Goal: Contribute content: Contribute content

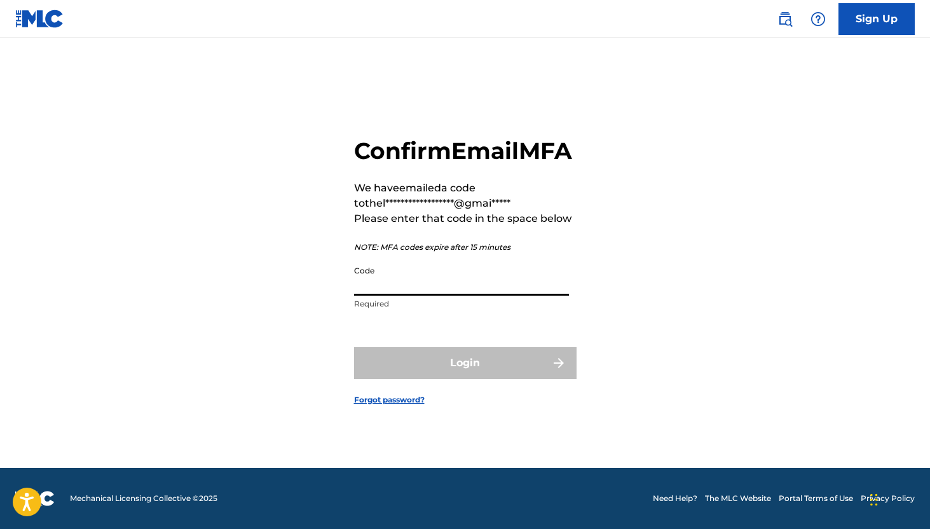
click at [385, 296] on input "Code" at bounding box center [461, 277] width 215 height 36
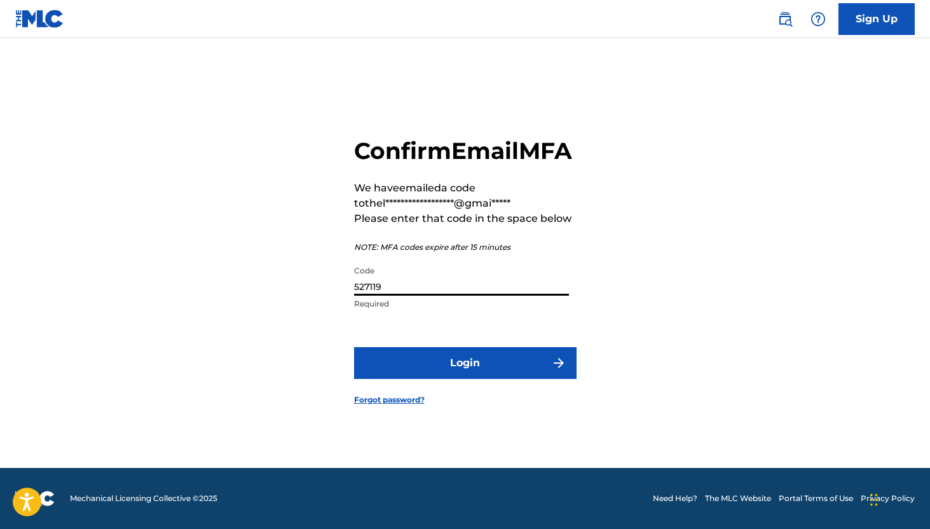
type input "527119"
click at [354, 347] on button "Login" at bounding box center [465, 363] width 222 height 32
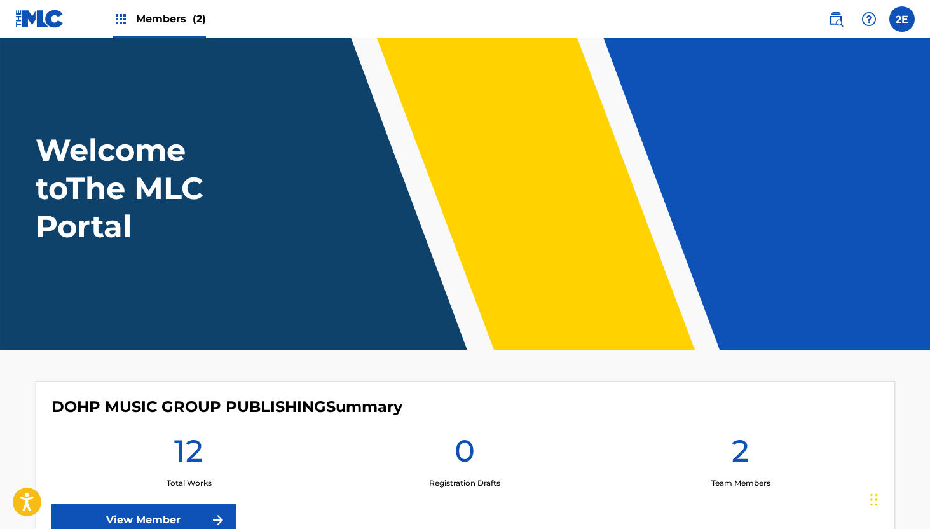
click at [136, 16] on span "Members (2)" at bounding box center [171, 18] width 70 height 15
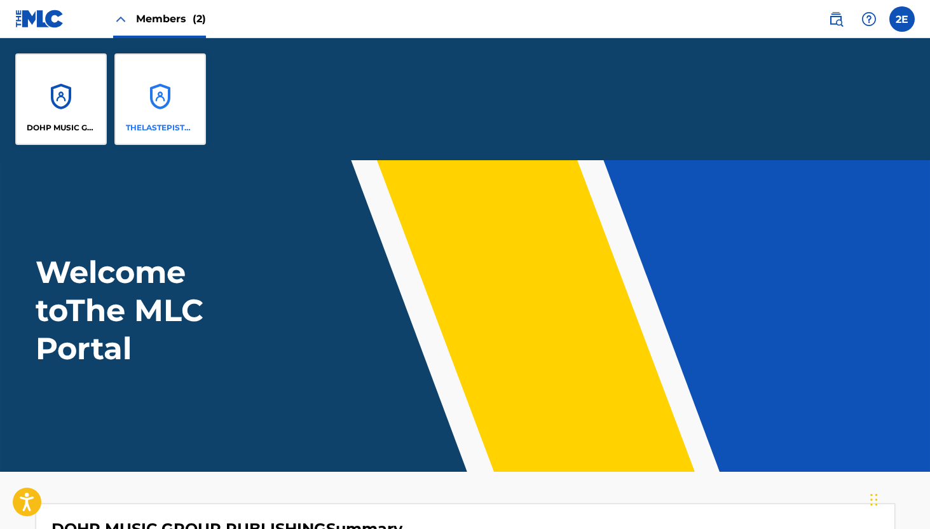
click at [140, 109] on div "THELASTEPISTLESRECORDS PUBLISHING" at bounding box center [160, 99] width 92 height 92
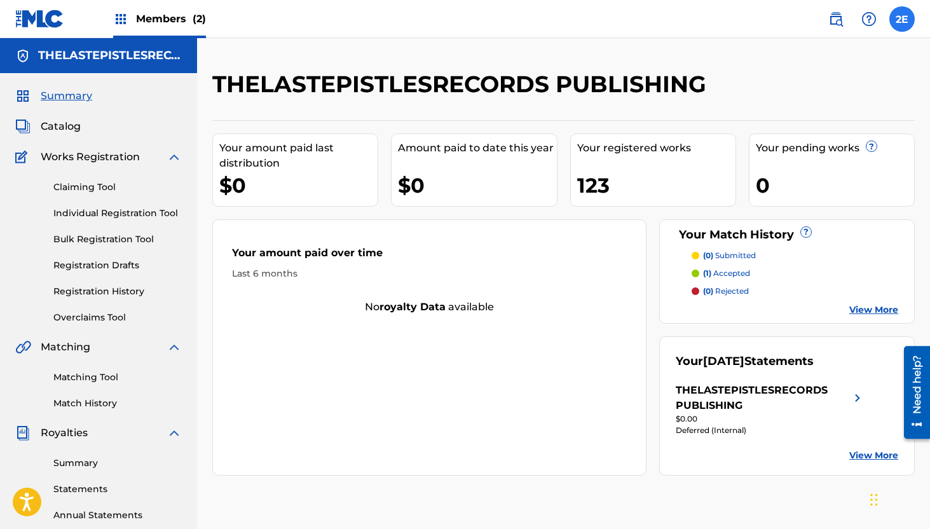
click at [904, 22] on label at bounding box center [901, 18] width 25 height 25
click at [902, 19] on input "2E 2Sided Ent. [EMAIL_ADDRESS][DOMAIN_NAME] Profile Log out" at bounding box center [902, 19] width 0 height 0
click at [904, 22] on div "2E 2E 2Sided Ent. [EMAIL_ADDRESS][DOMAIN_NAME] Profile Log out" at bounding box center [901, 18] width 25 height 25
click at [102, 216] on link "Individual Registration Tool" at bounding box center [117, 213] width 128 height 13
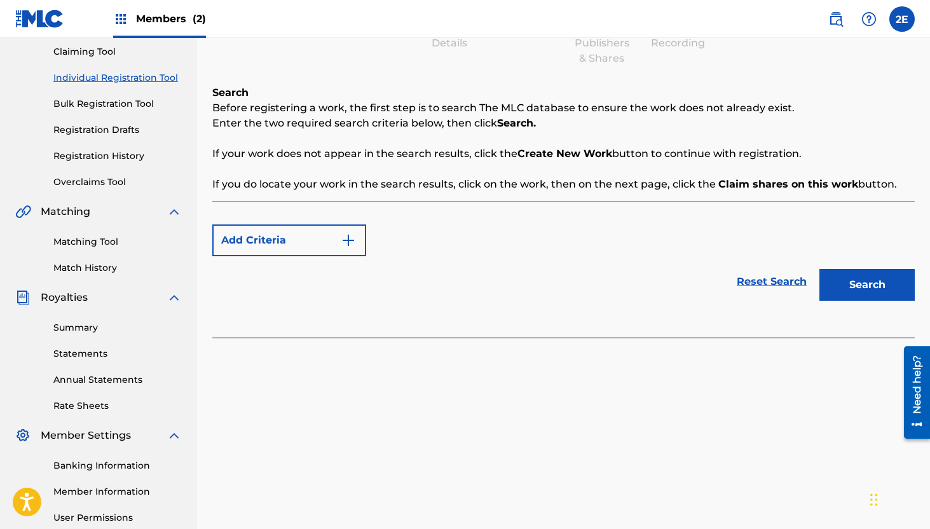
scroll to position [122, 0]
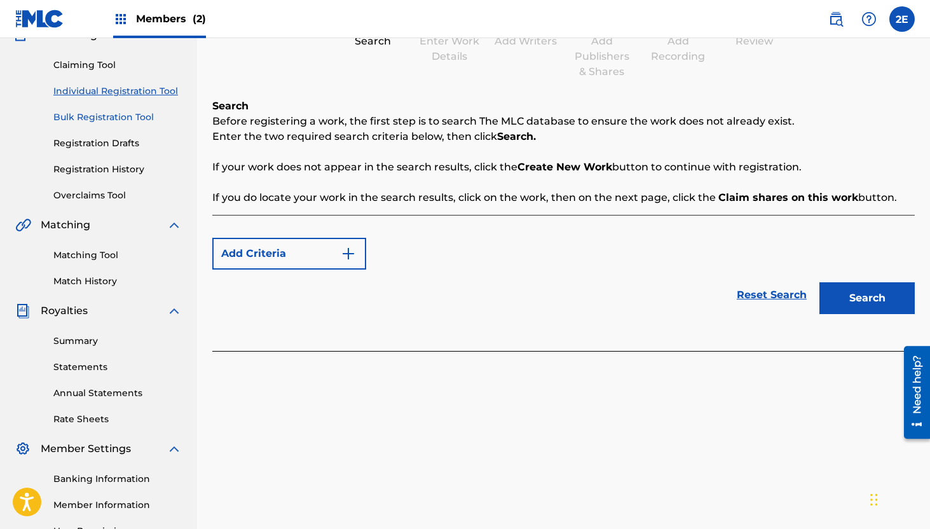
click at [93, 116] on link "Bulk Registration Tool" at bounding box center [117, 117] width 128 height 13
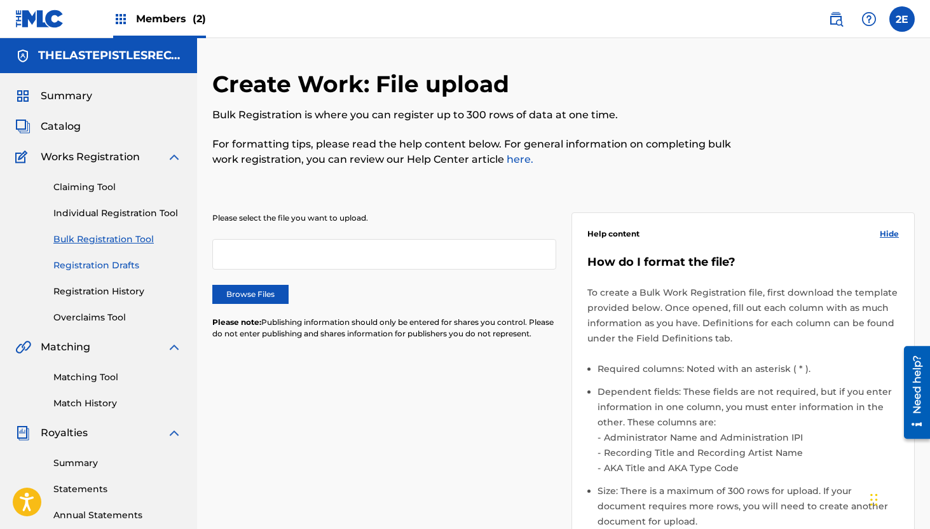
click at [78, 264] on link "Registration Drafts" at bounding box center [117, 265] width 128 height 13
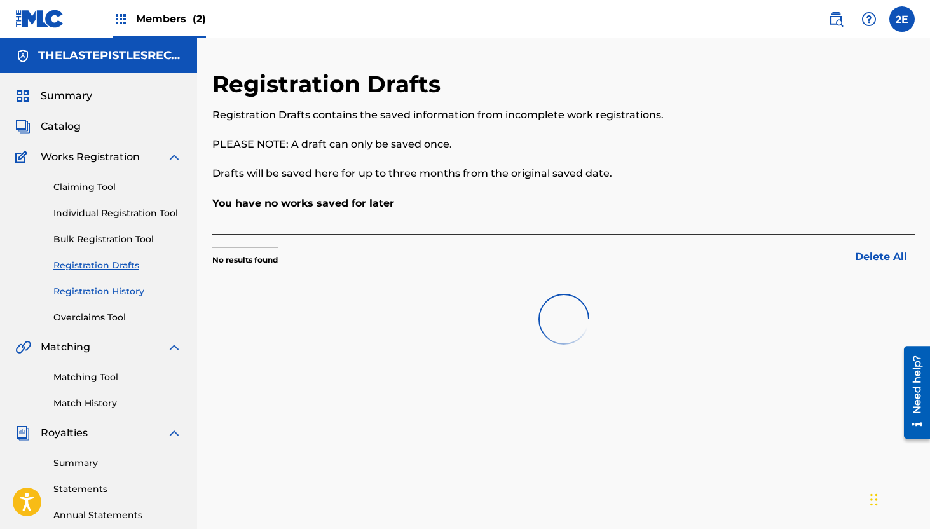
click at [96, 294] on link "Registration History" at bounding box center [117, 291] width 128 height 13
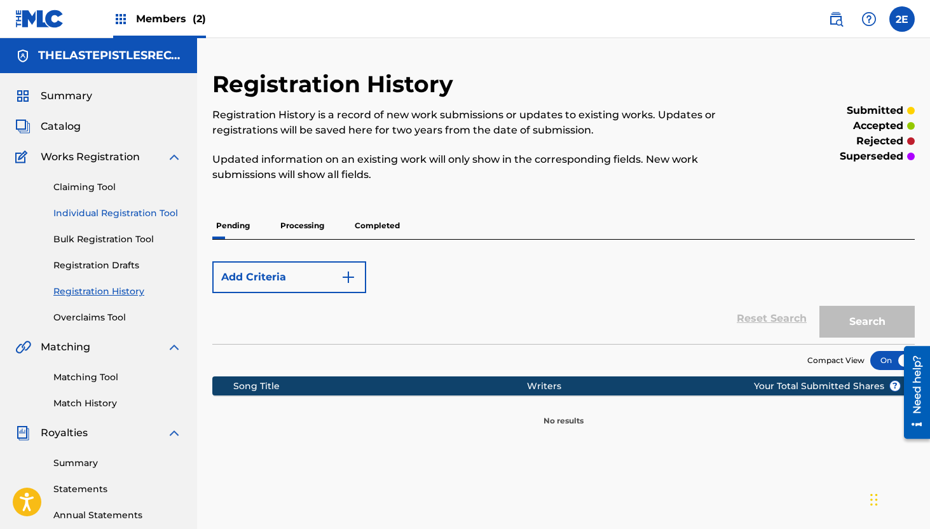
click at [102, 218] on link "Individual Registration Tool" at bounding box center [117, 213] width 128 height 13
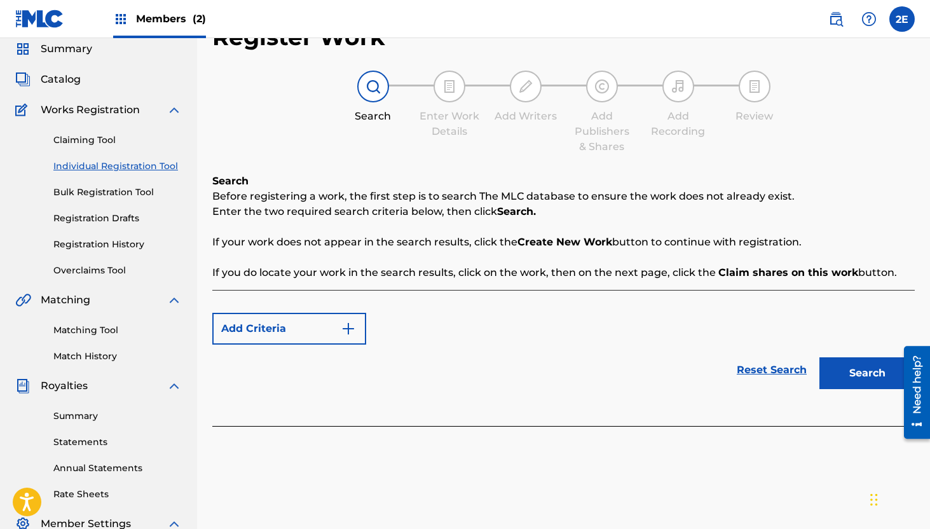
scroll to position [36, 0]
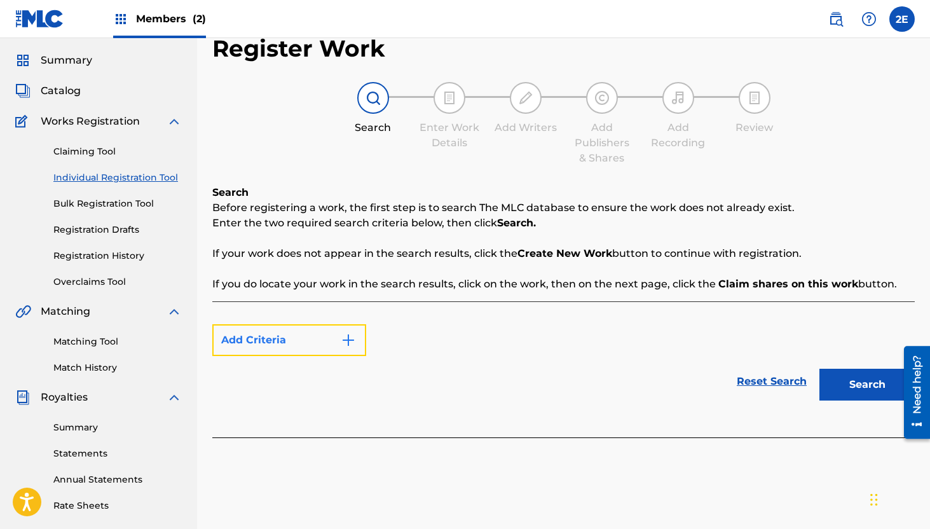
click at [344, 341] on img "Search Form" at bounding box center [348, 339] width 15 height 15
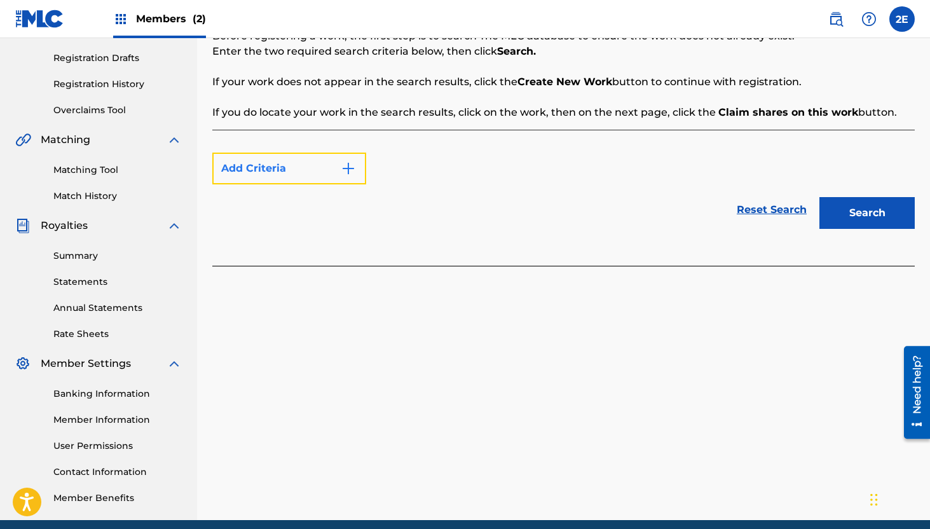
scroll to position [259, 0]
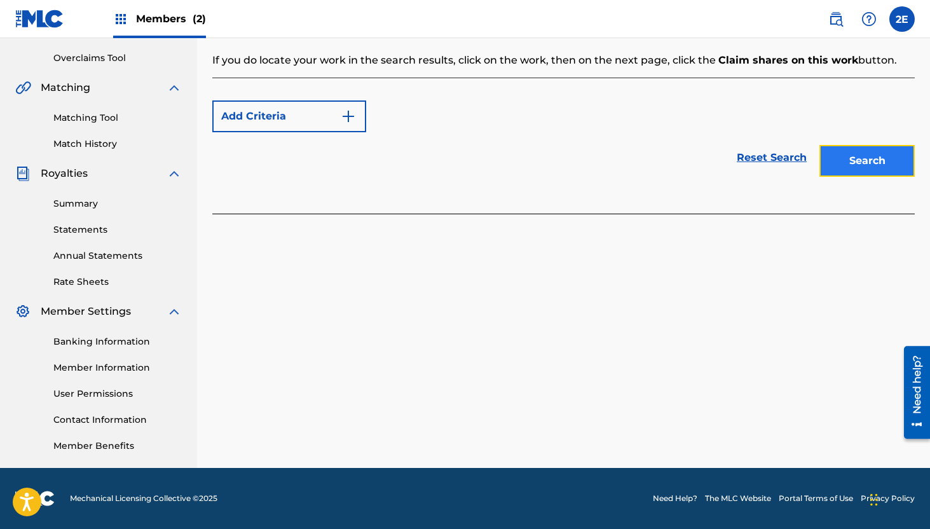
click at [862, 168] on button "Search" at bounding box center [866, 161] width 95 height 32
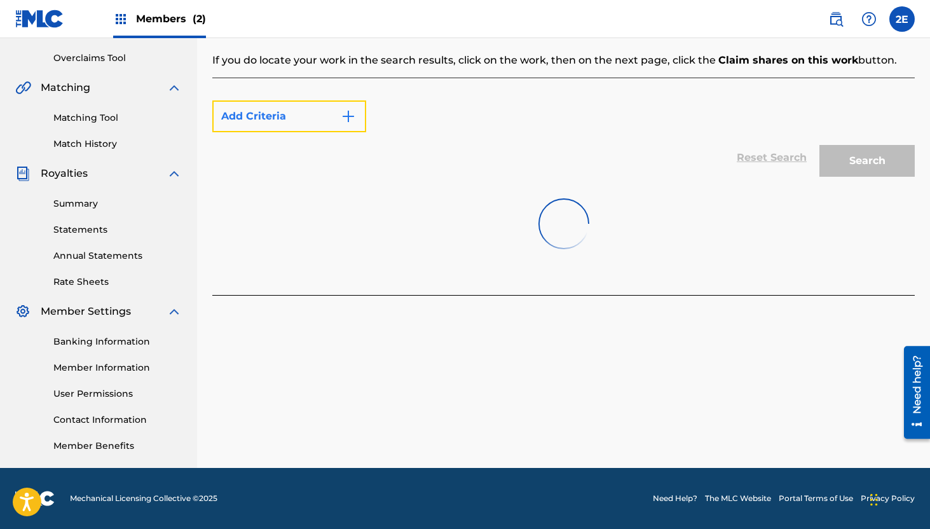
click at [322, 128] on button "Add Criteria" at bounding box center [289, 116] width 154 height 32
click at [347, 119] on img "Search Form" at bounding box center [348, 116] width 15 height 15
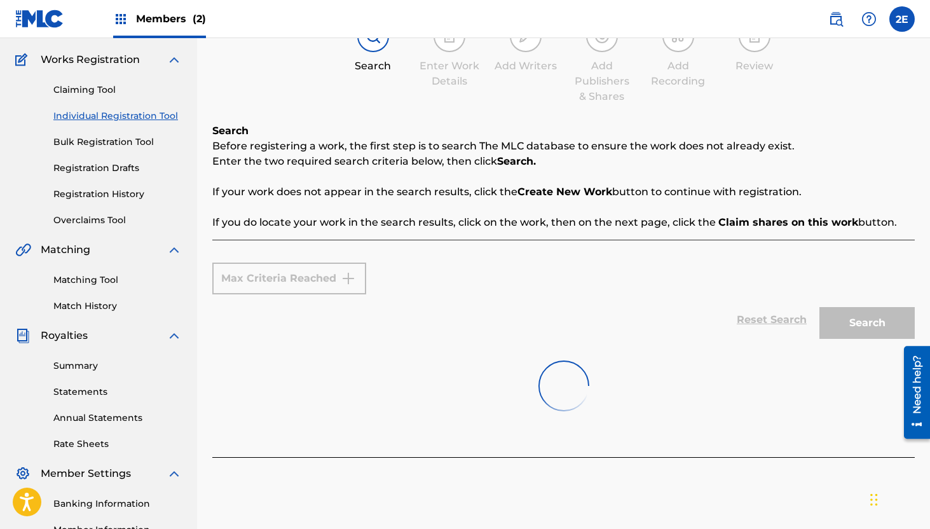
scroll to position [0, 0]
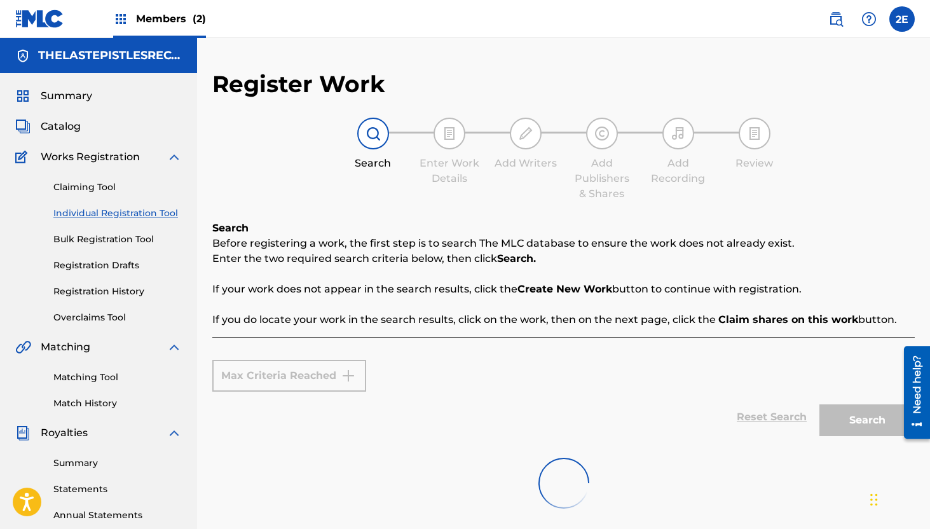
click at [125, 214] on link "Individual Registration Tool" at bounding box center [117, 213] width 128 height 13
click at [104, 160] on span "Works Registration" at bounding box center [90, 156] width 99 height 15
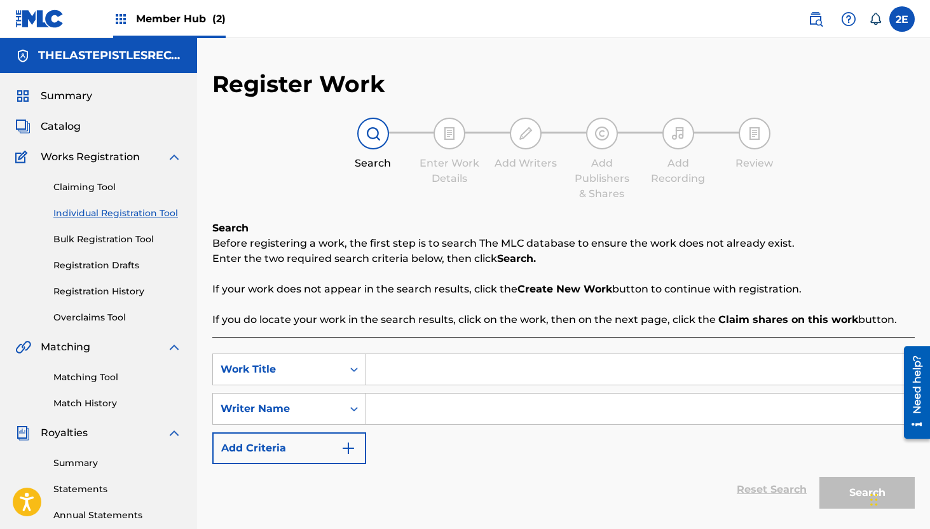
click at [383, 377] on input "Search Form" at bounding box center [640, 369] width 548 height 31
type input "WAJOOD"
click at [380, 400] on input "Search Form" at bounding box center [640, 408] width 548 height 31
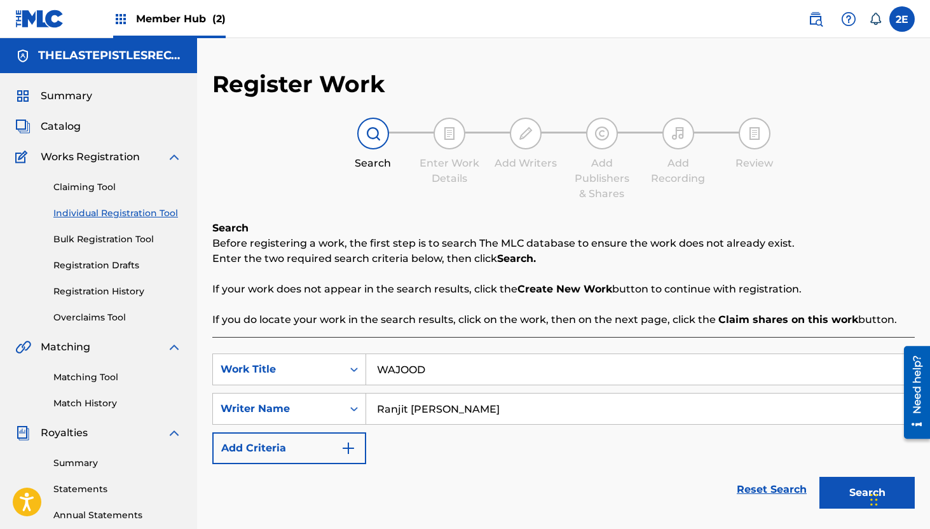
scroll to position [112, 0]
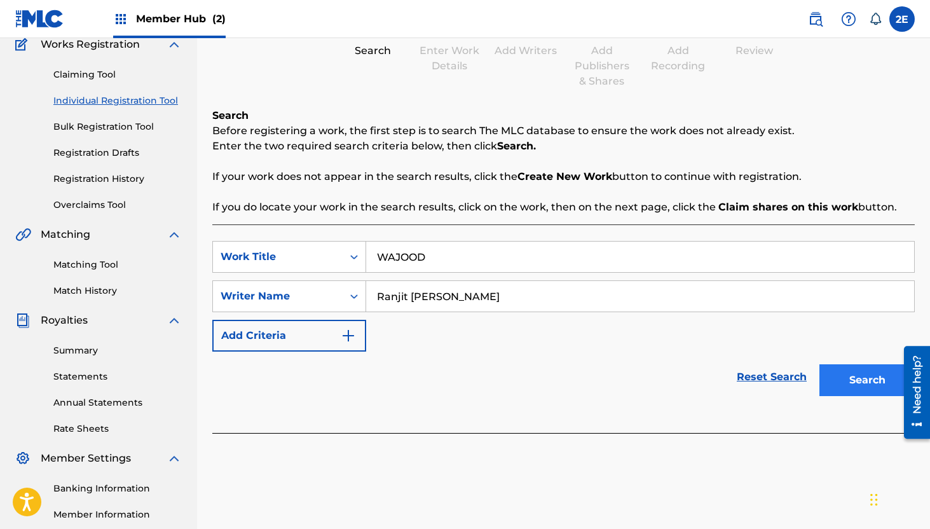
type input "Ranjit [PERSON_NAME]"
click at [837, 380] on button "Search" at bounding box center [866, 380] width 95 height 32
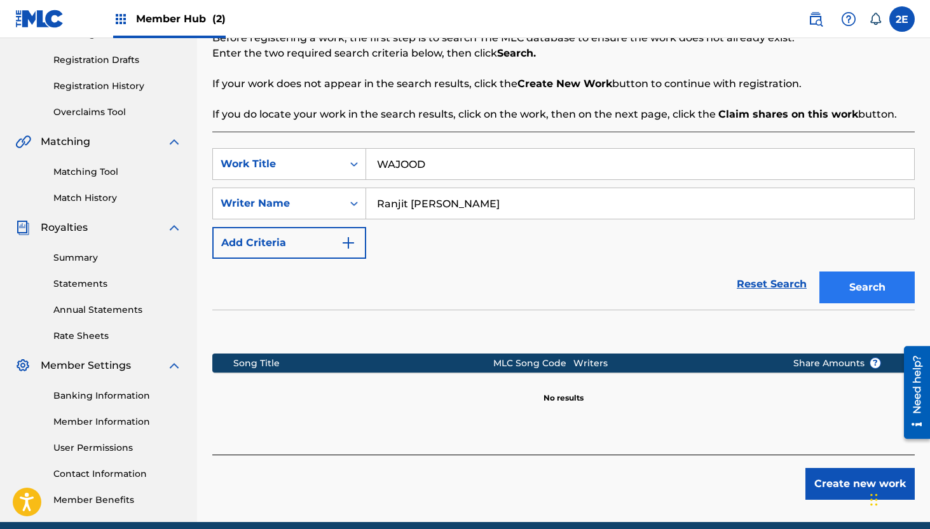
scroll to position [259, 0]
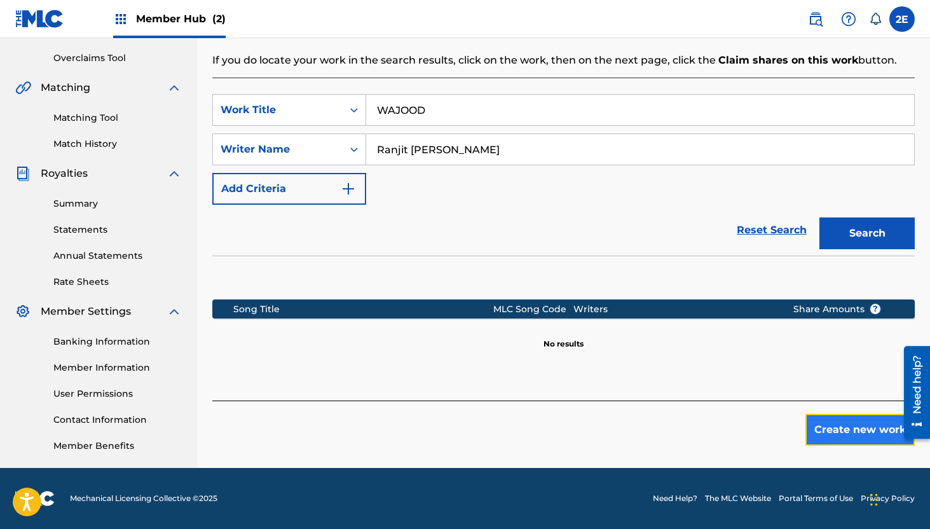
click at [843, 437] on button "Create new work" at bounding box center [859, 430] width 109 height 32
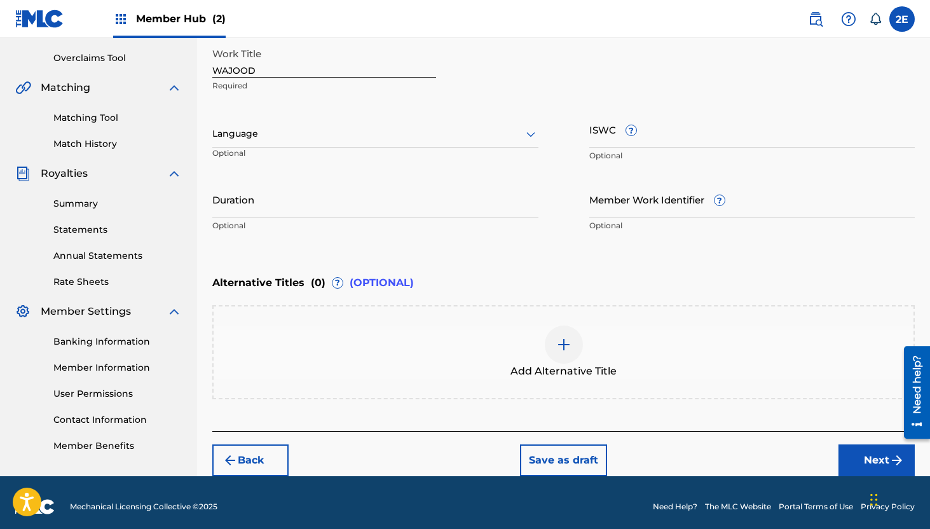
click at [330, 144] on div "Language" at bounding box center [375, 134] width 326 height 27
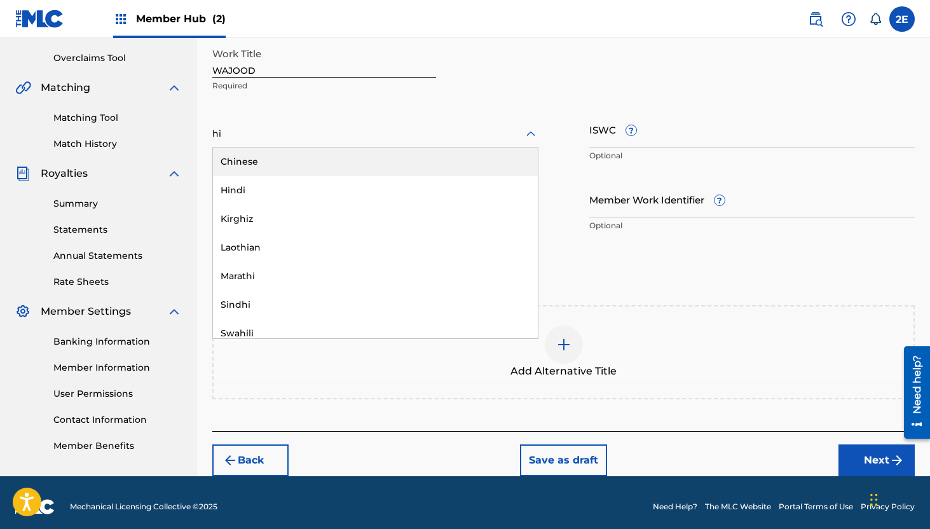
type input "hin"
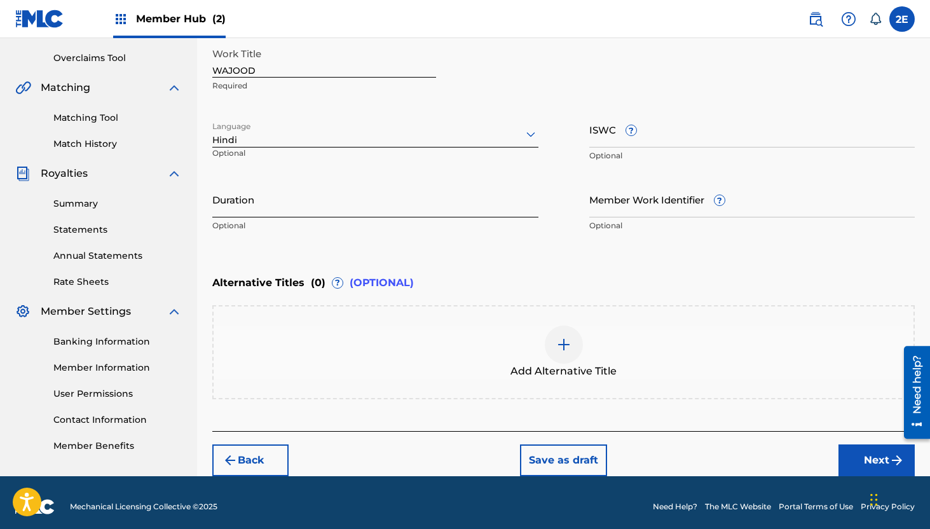
click at [327, 204] on input "Duration" at bounding box center [375, 199] width 326 height 36
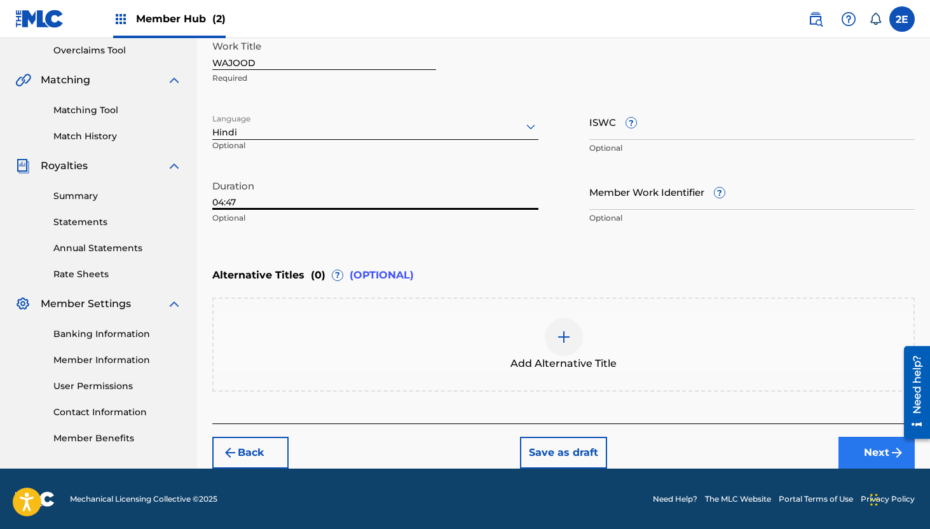
type input "04:47"
click at [860, 444] on button "Next" at bounding box center [876, 453] width 76 height 32
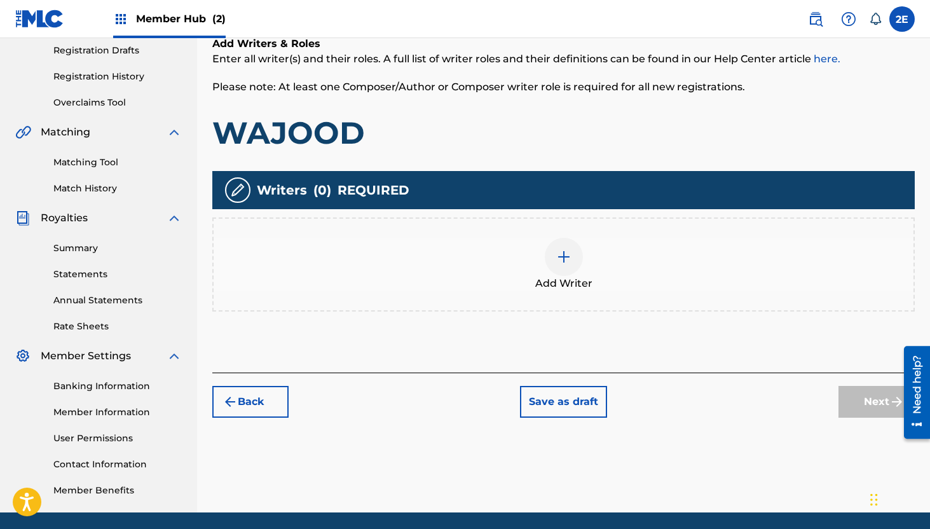
scroll to position [230, 0]
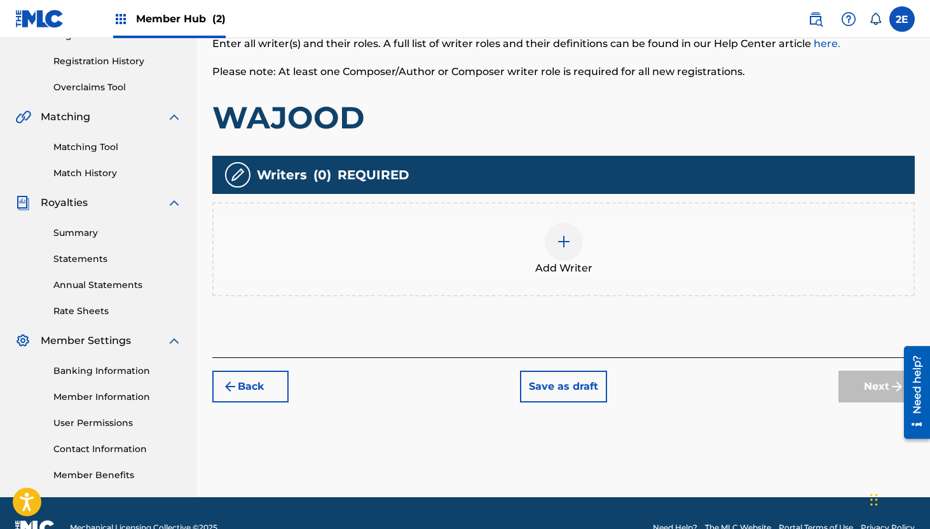
click at [571, 224] on div at bounding box center [564, 241] width 38 height 38
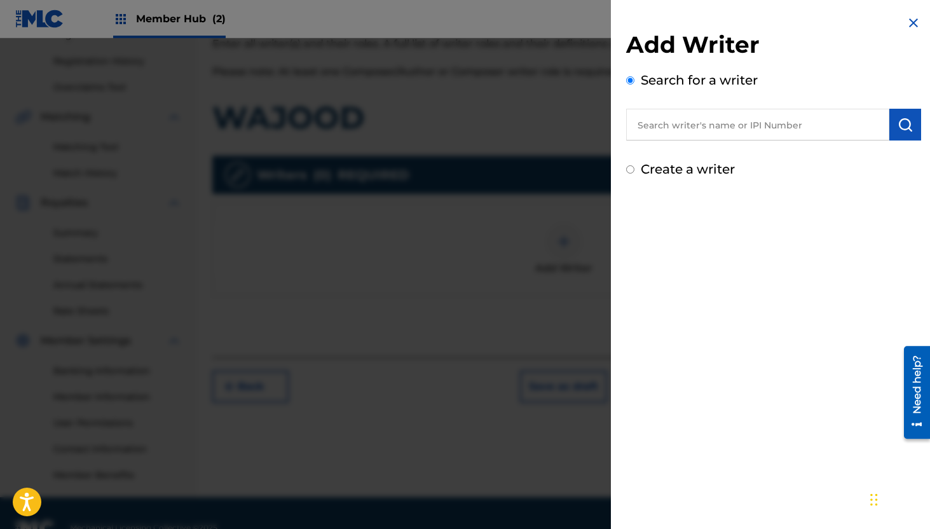
click at [728, 126] on input "text" at bounding box center [757, 125] width 263 height 32
type input "[PERSON_NAME] [PERSON_NAME]"
click at [899, 126] on img "submit" at bounding box center [904, 124] width 15 height 15
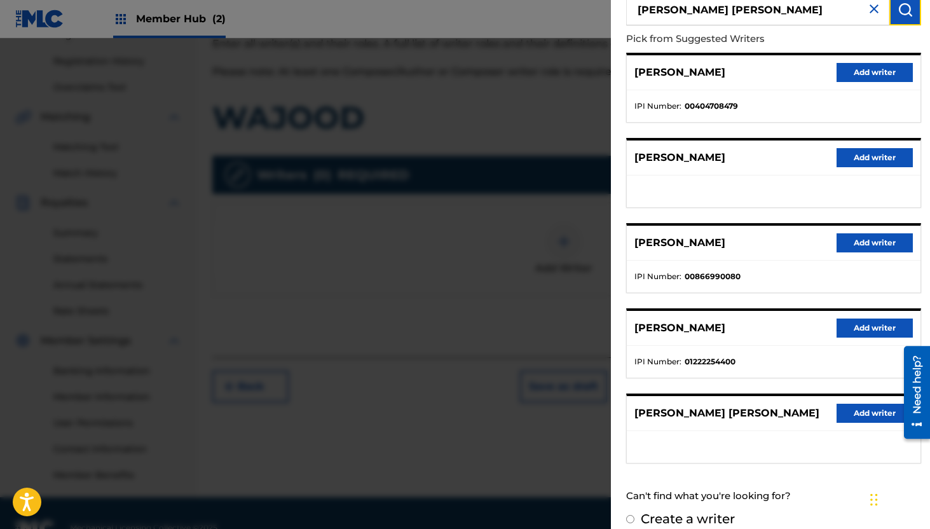
scroll to position [130, 0]
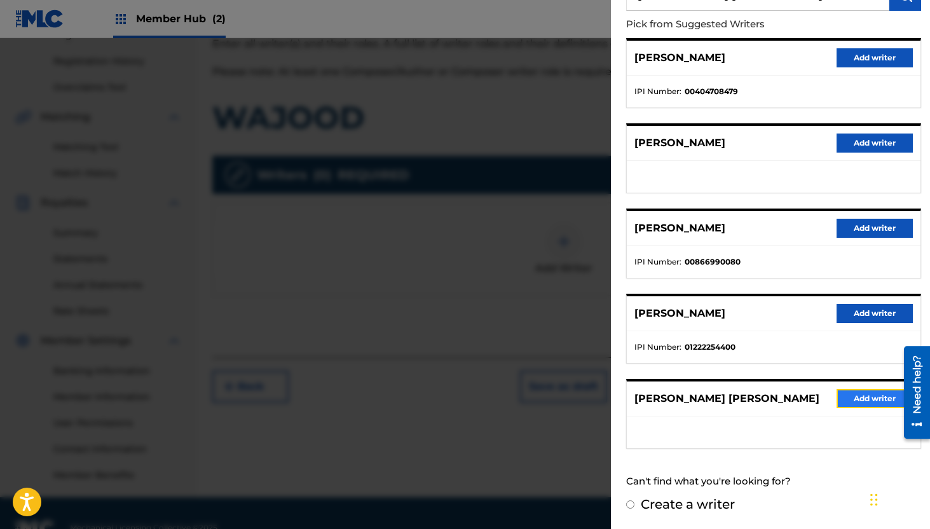
click at [849, 403] on button "Add writer" at bounding box center [874, 398] width 76 height 19
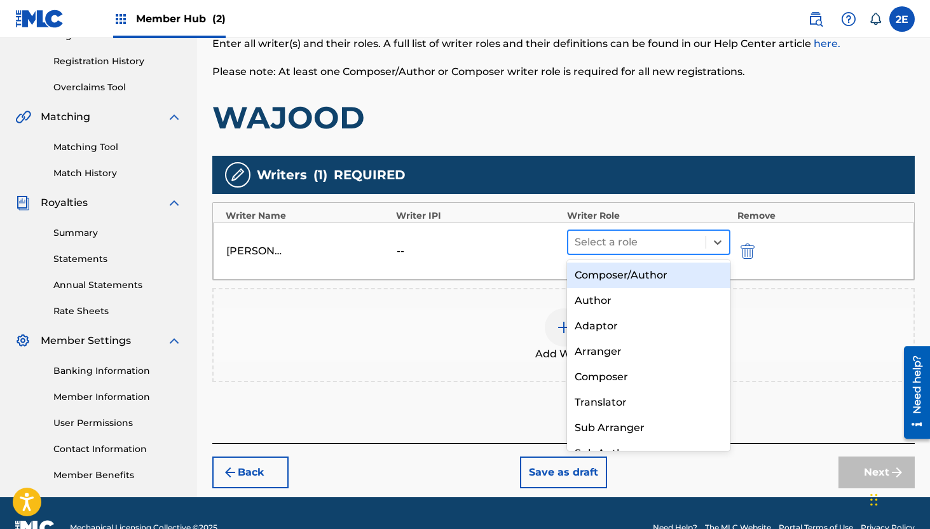
click at [615, 246] on div at bounding box center [637, 242] width 125 height 18
click at [619, 278] on div "Composer/Author" at bounding box center [649, 274] width 164 height 25
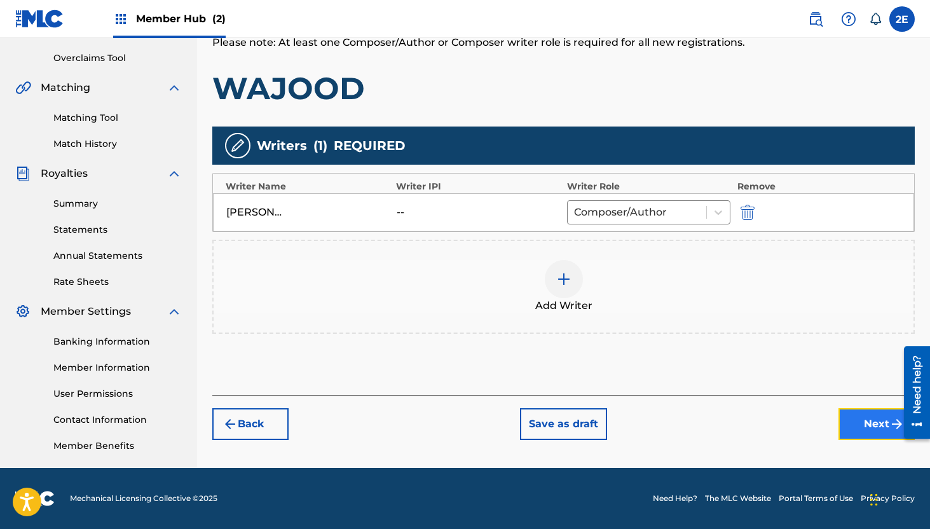
click at [867, 425] on button "Next" at bounding box center [876, 424] width 76 height 32
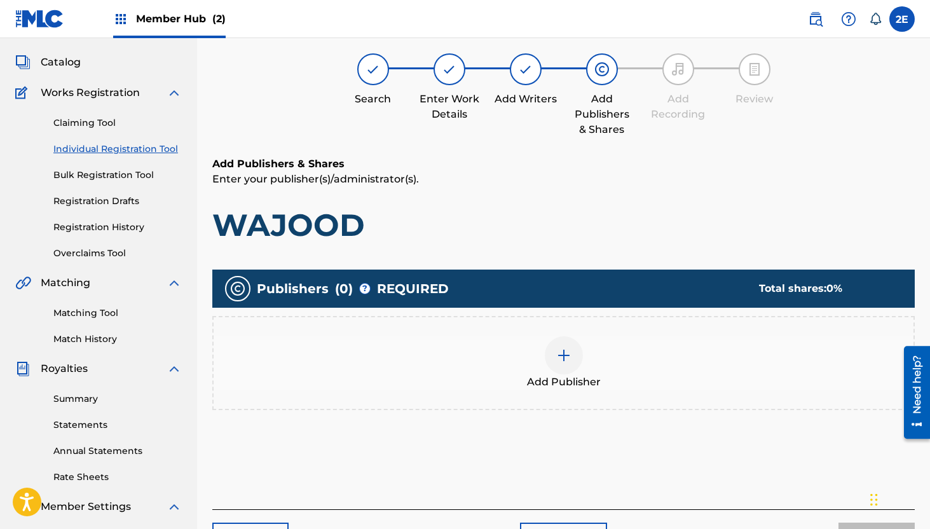
scroll to position [57, 0]
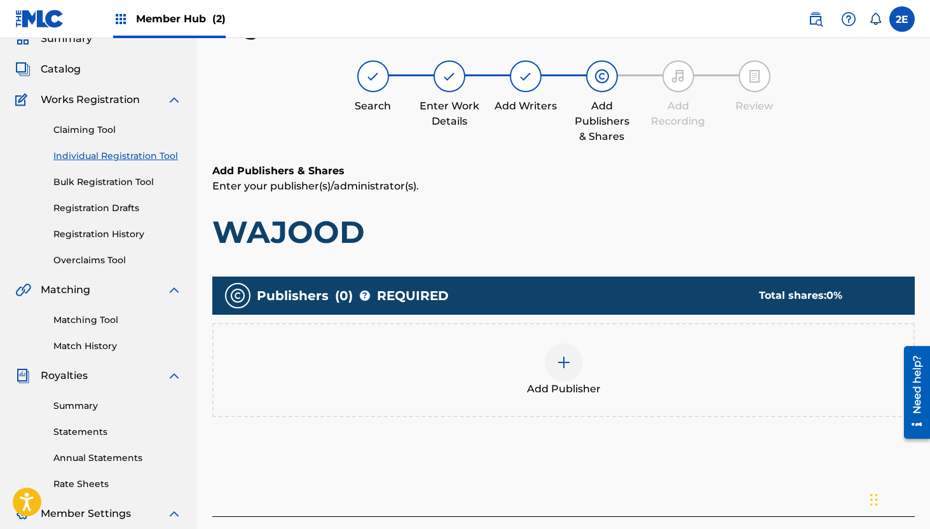
click at [552, 360] on div at bounding box center [564, 362] width 38 height 38
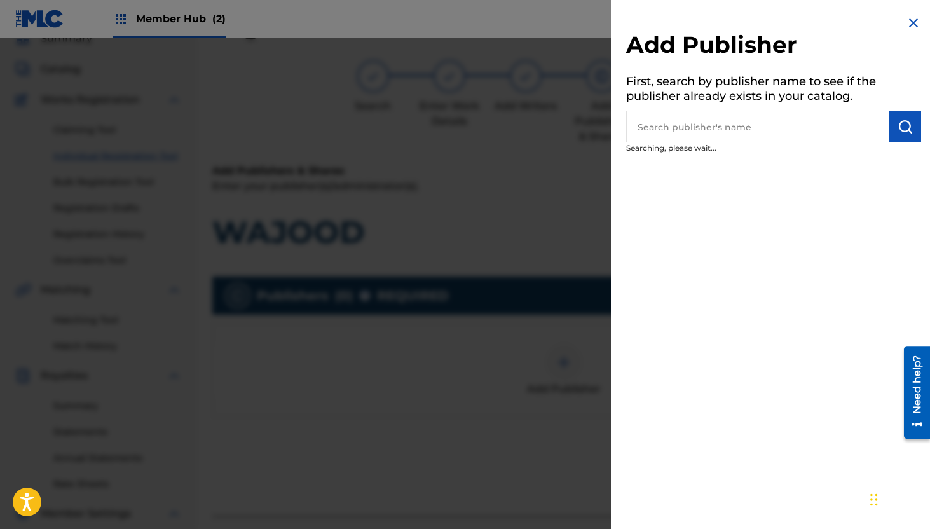
click at [723, 114] on input "text" at bounding box center [757, 127] width 263 height 32
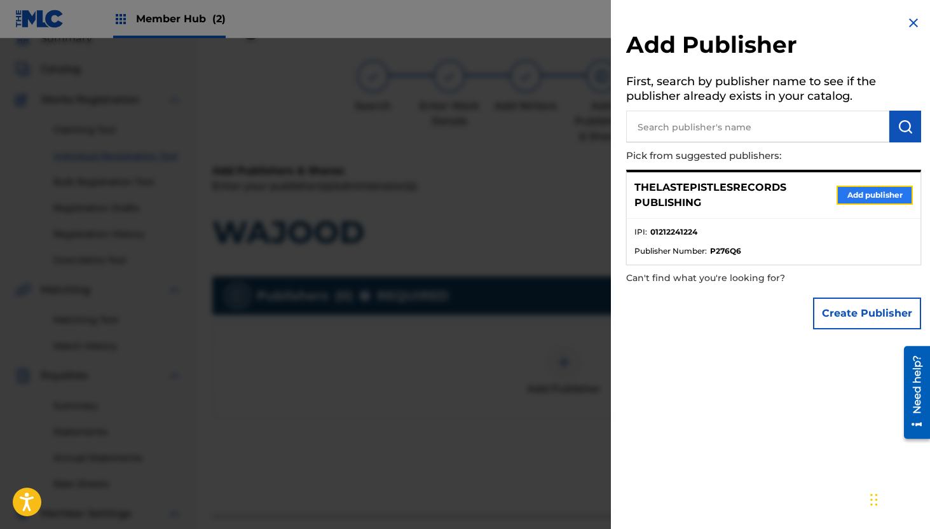
click at [850, 194] on button "Add publisher" at bounding box center [874, 195] width 76 height 19
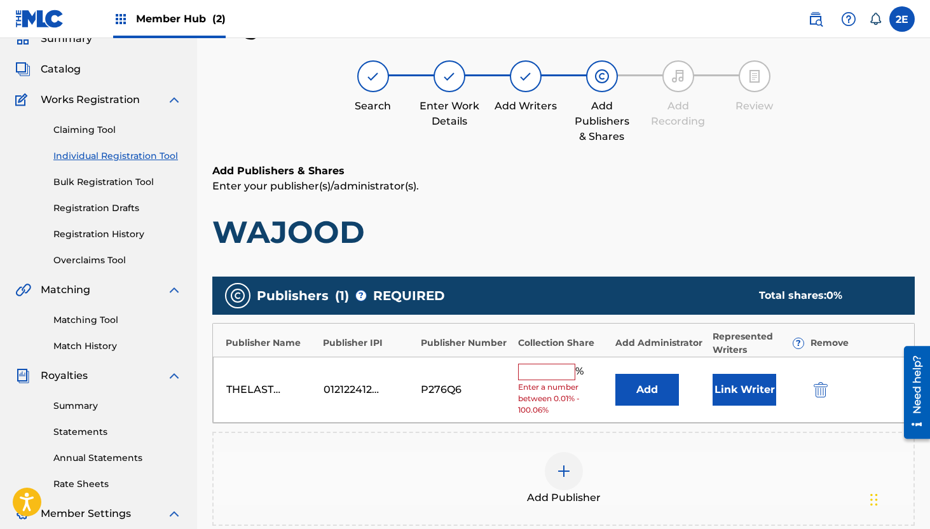
click at [534, 371] on input "text" at bounding box center [546, 372] width 57 height 17
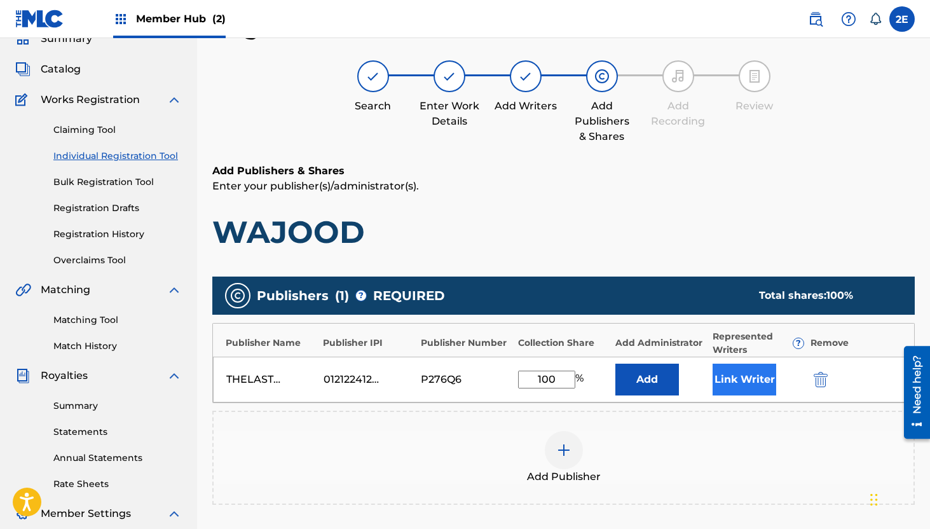
type input "100"
click at [745, 388] on button "Link Writer" at bounding box center [744, 380] width 64 height 32
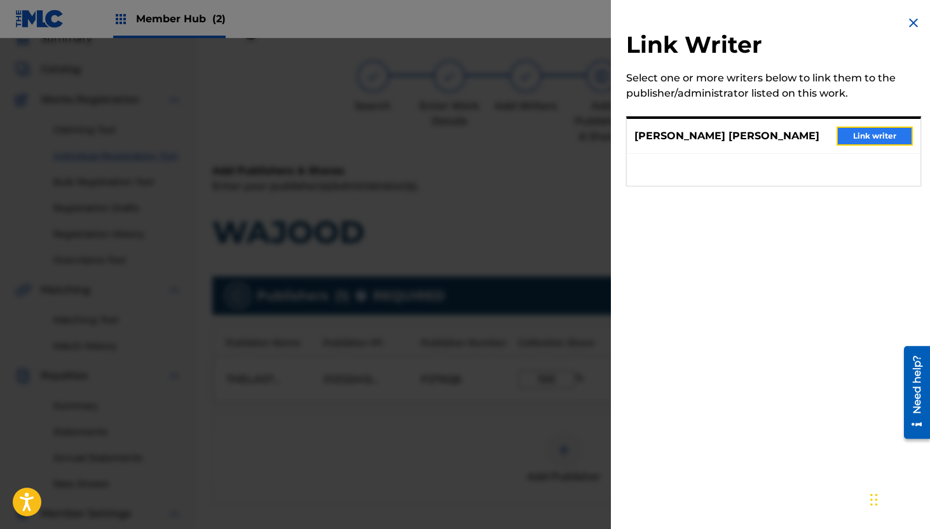
click at [869, 139] on button "Link writer" at bounding box center [874, 135] width 76 height 19
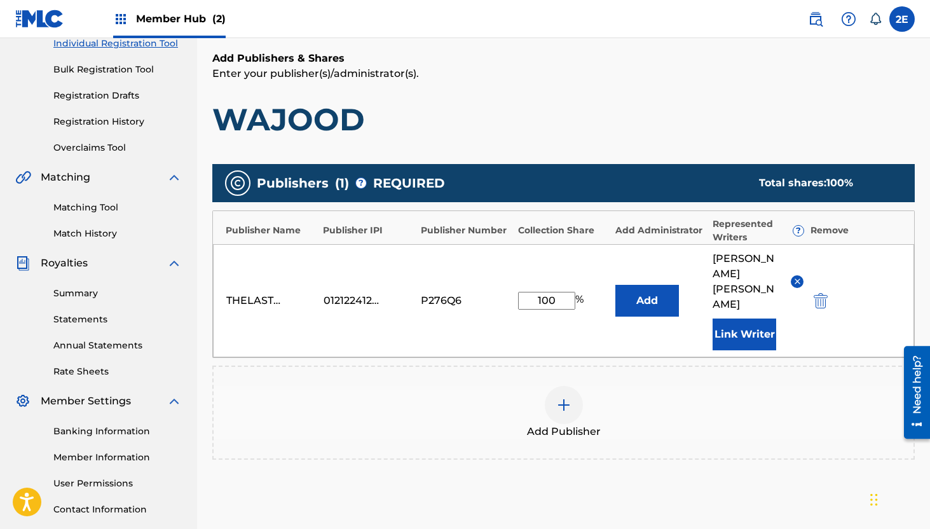
scroll to position [290, 0]
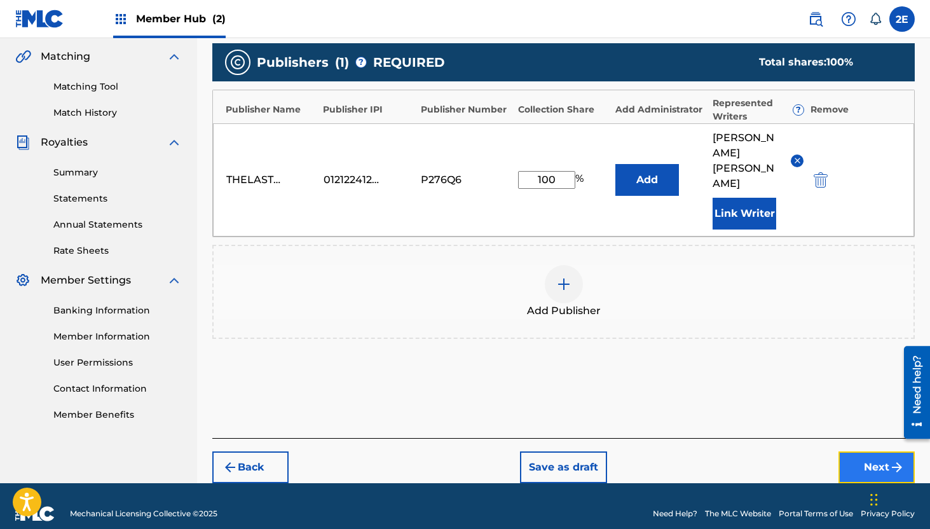
click at [869, 456] on button "Next" at bounding box center [876, 467] width 76 height 32
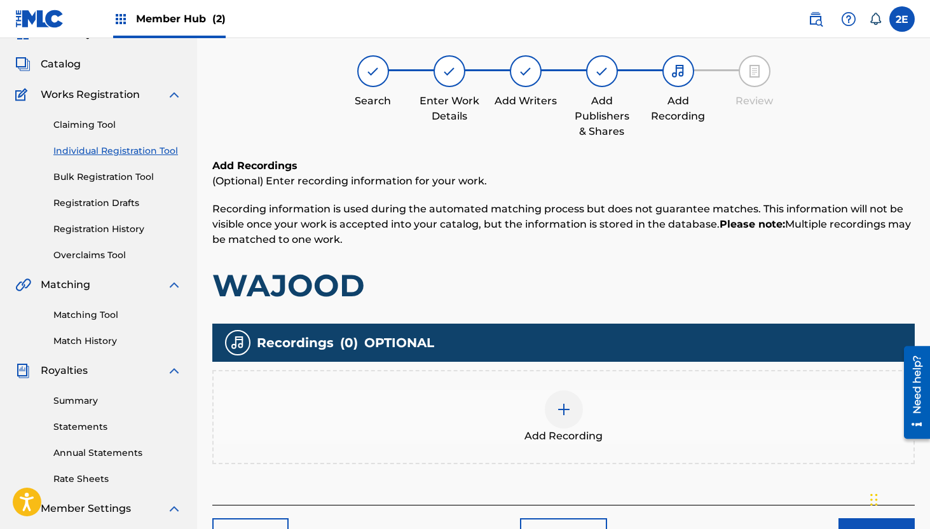
scroll to position [57, 0]
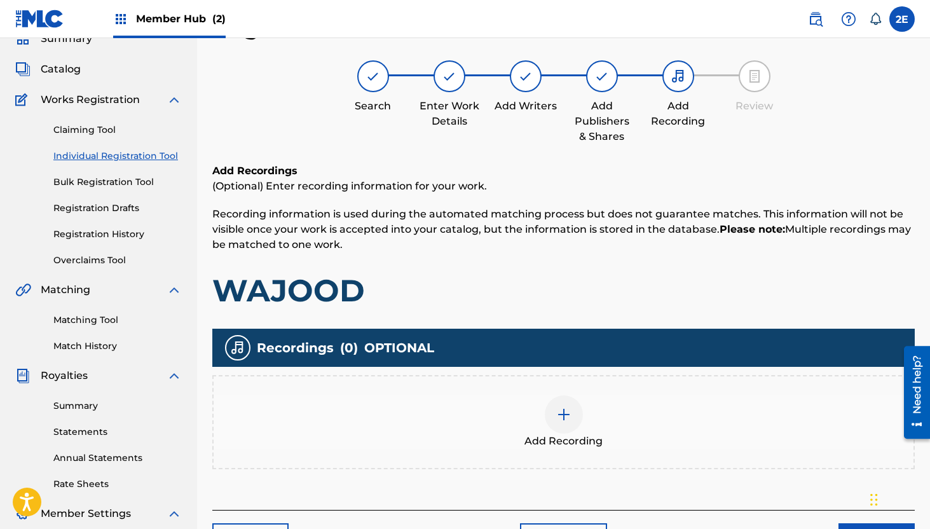
click at [538, 416] on div "Add Recording" at bounding box center [564, 421] width 700 height 53
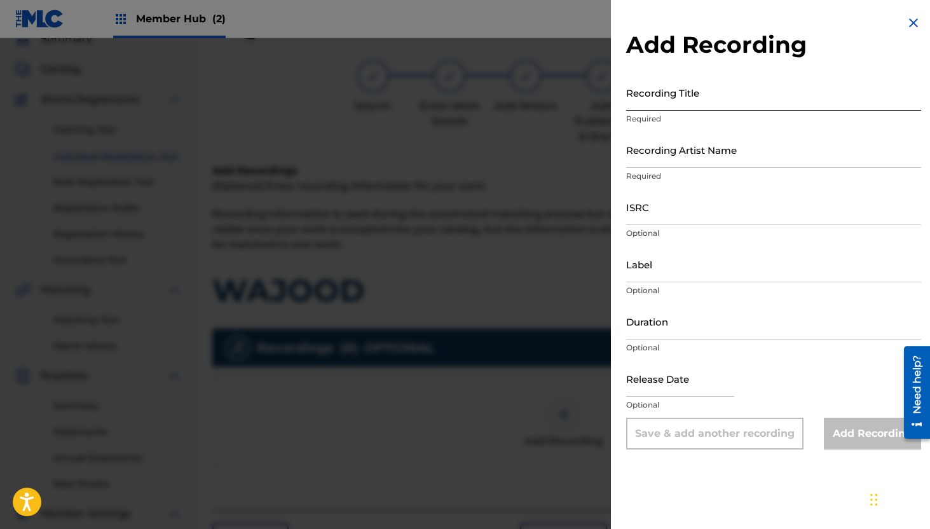
click at [680, 90] on input "Recording Title" at bounding box center [773, 92] width 295 height 36
type input "Wajood ("
type input "WAJOOD (with [PERSON_NAME] [PERSON_NAME])"
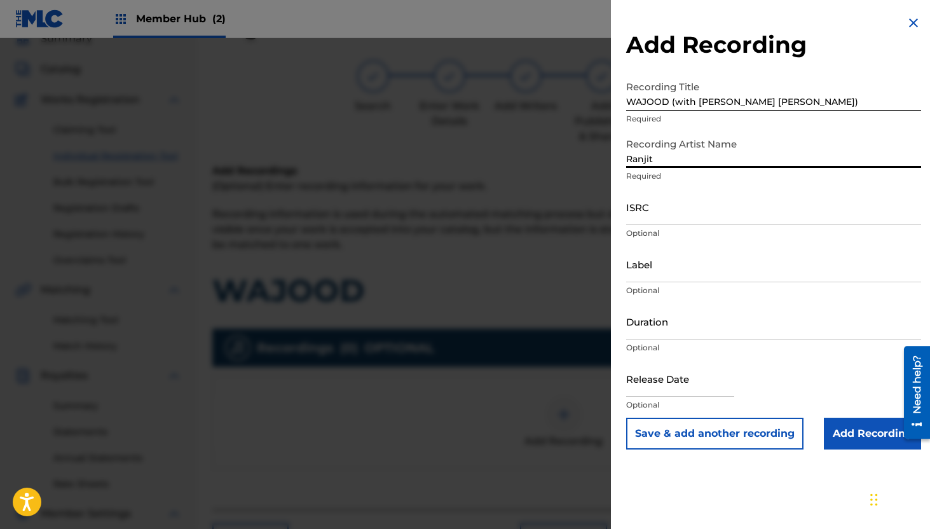
type input "[PERSON_NAME]"
click at [646, 217] on input "ISRC" at bounding box center [773, 207] width 295 height 36
paste input "INA2W2505439"
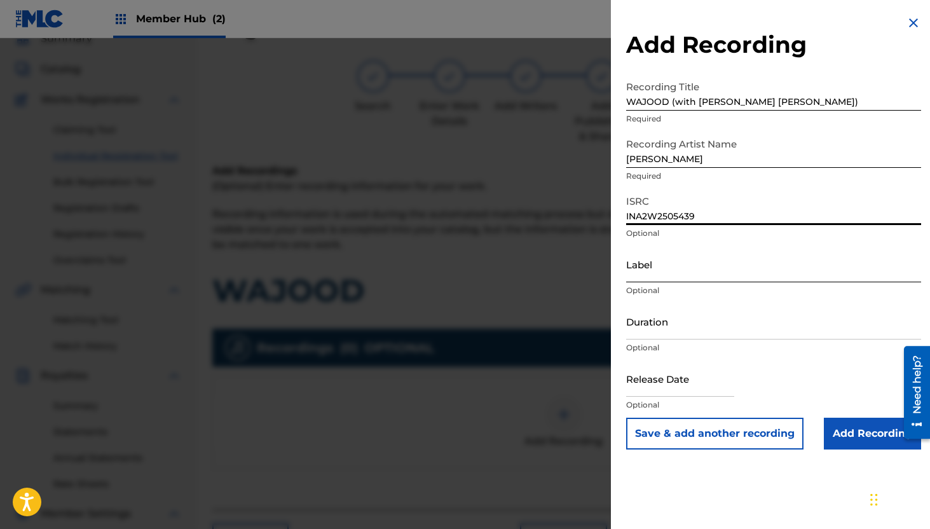
type input "INA2W2505439"
click at [665, 265] on input "Label" at bounding box center [773, 264] width 295 height 36
type input "thelastepistlesRecords"
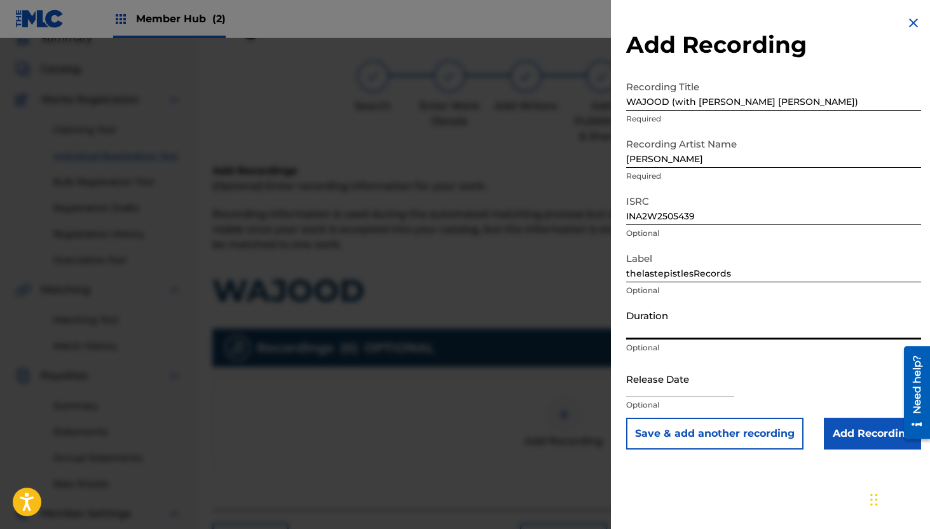
click at [664, 321] on input "Duration" at bounding box center [773, 321] width 295 height 36
type input "04:47"
click at [657, 367] on input "text" at bounding box center [680, 378] width 108 height 36
select select "8"
select select "2025"
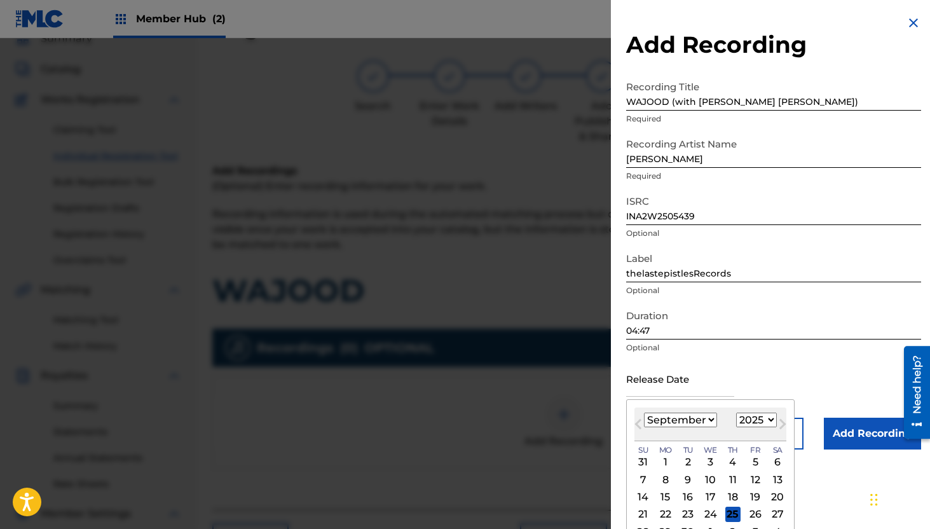
scroll to position [37, 0]
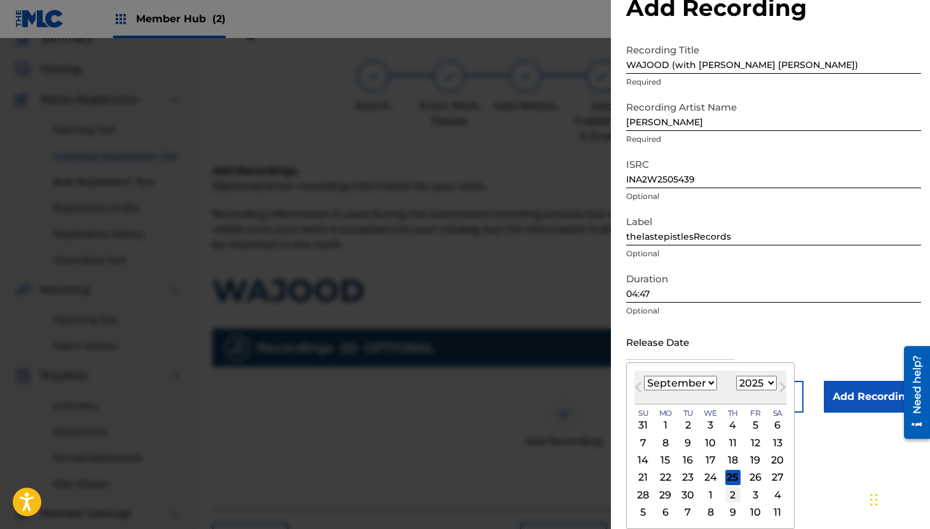
click at [728, 495] on div "2" at bounding box center [732, 494] width 15 height 15
type input "[DATE]"
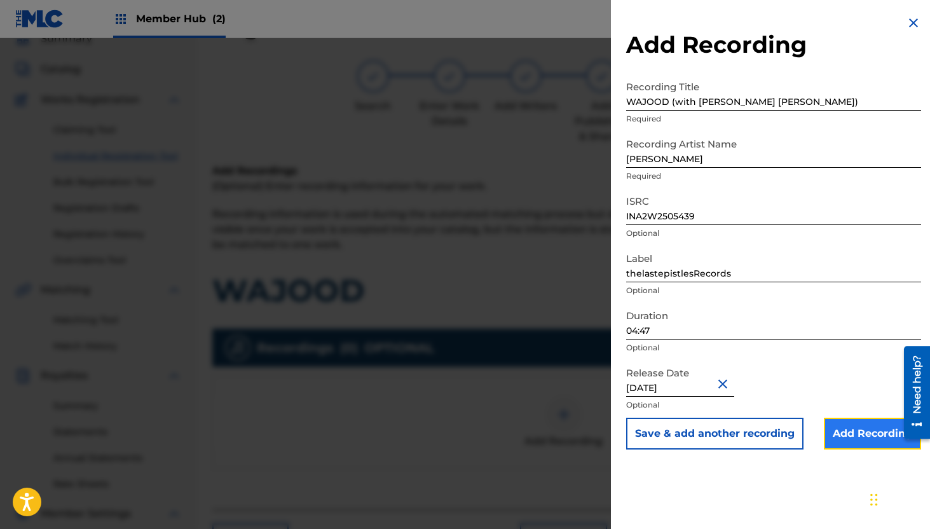
click at [843, 430] on input "Add Recording" at bounding box center [872, 434] width 97 height 32
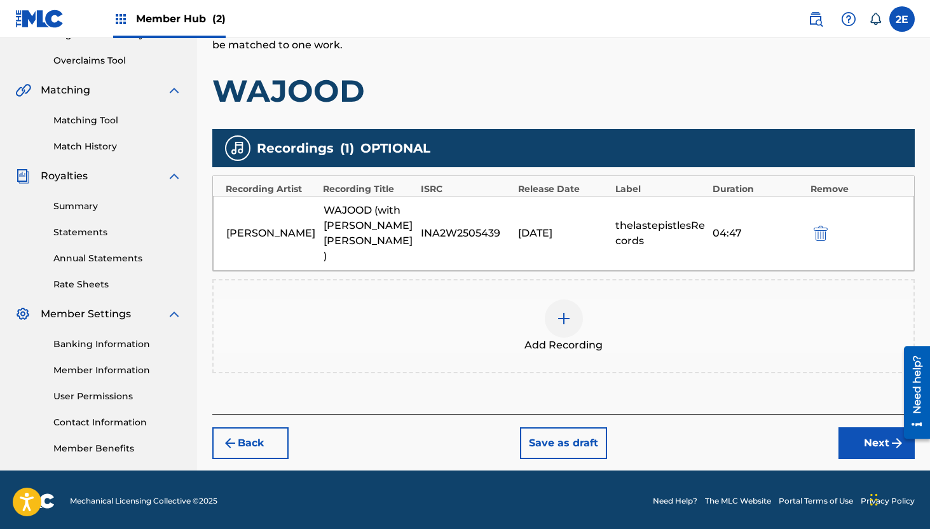
scroll to position [259, 0]
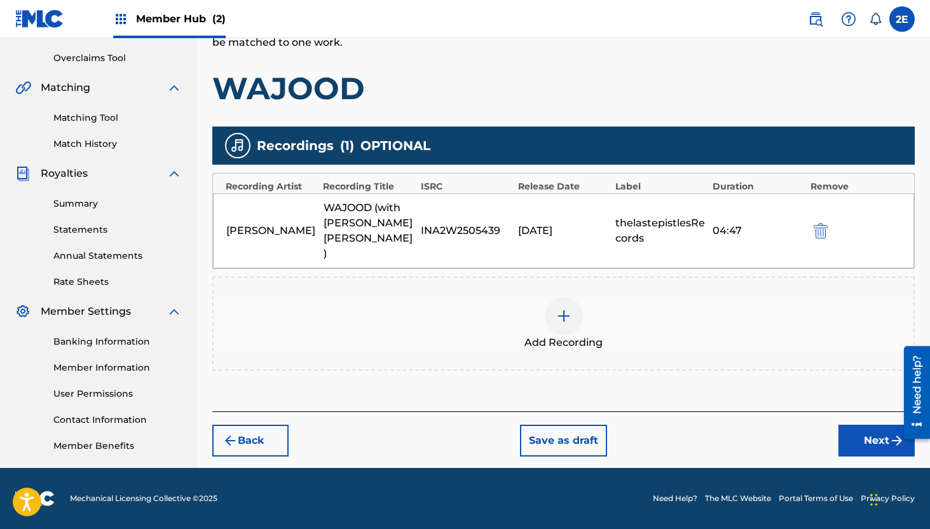
click at [567, 308] on img at bounding box center [563, 315] width 15 height 15
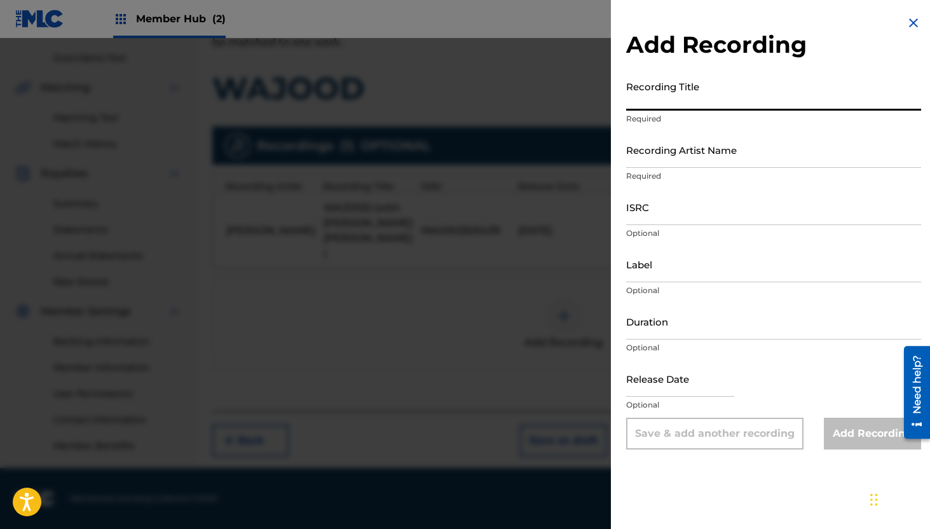
click at [670, 95] on input "Recording Title" at bounding box center [773, 92] width 295 height 36
type input "WAJOOD (With [PERSON_NAME] [PERSON_NAME])"
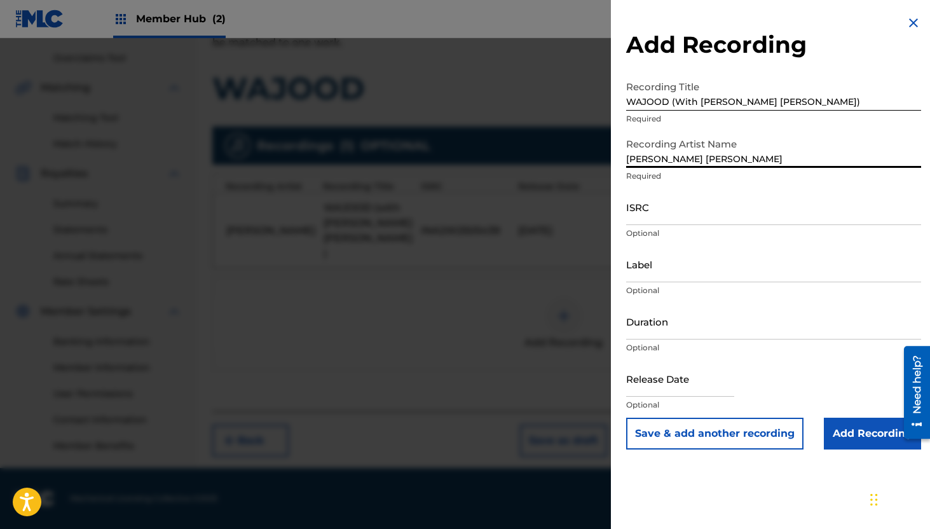
type input "[PERSON_NAME] [PERSON_NAME]"
paste input "INA2W2505439"
type input "INA2W2505439"
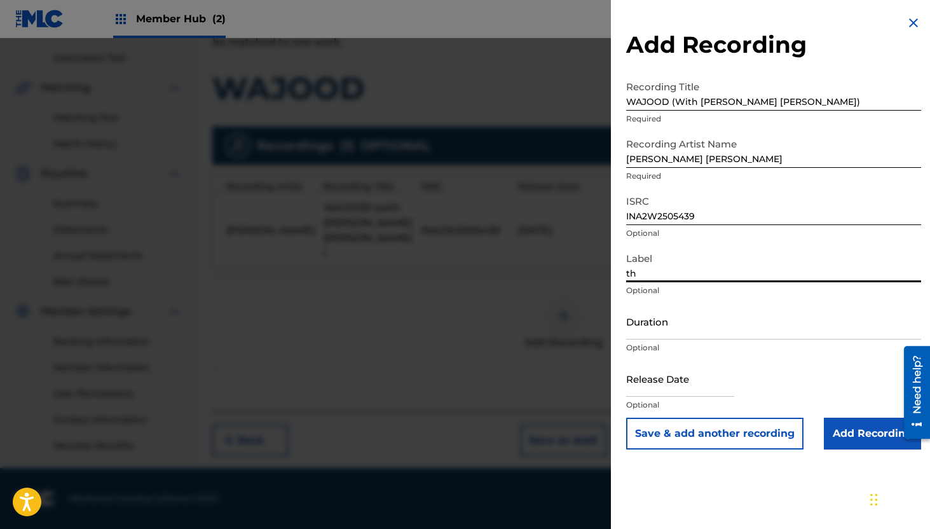
type input "thelastepistlesRecords"
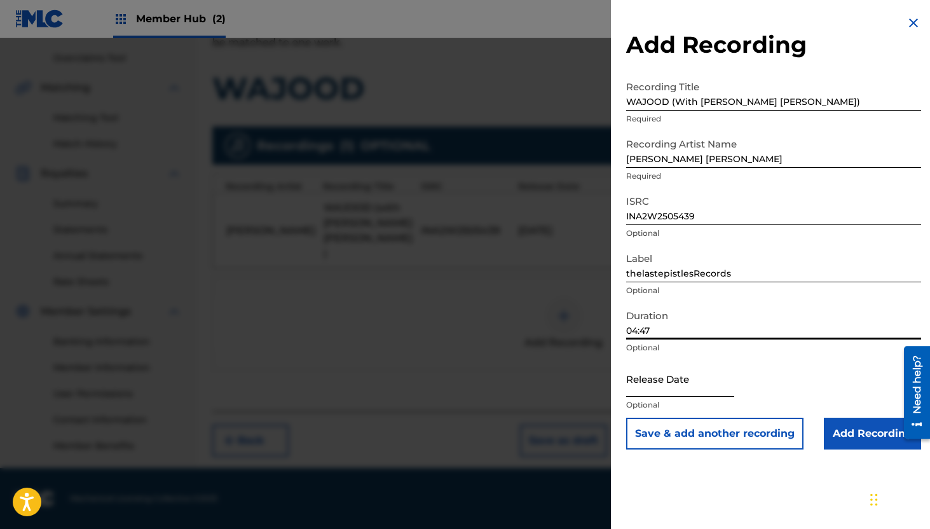
type input "04:47"
click at [632, 377] on input "text" at bounding box center [680, 378] width 108 height 36
select select "8"
select select "2025"
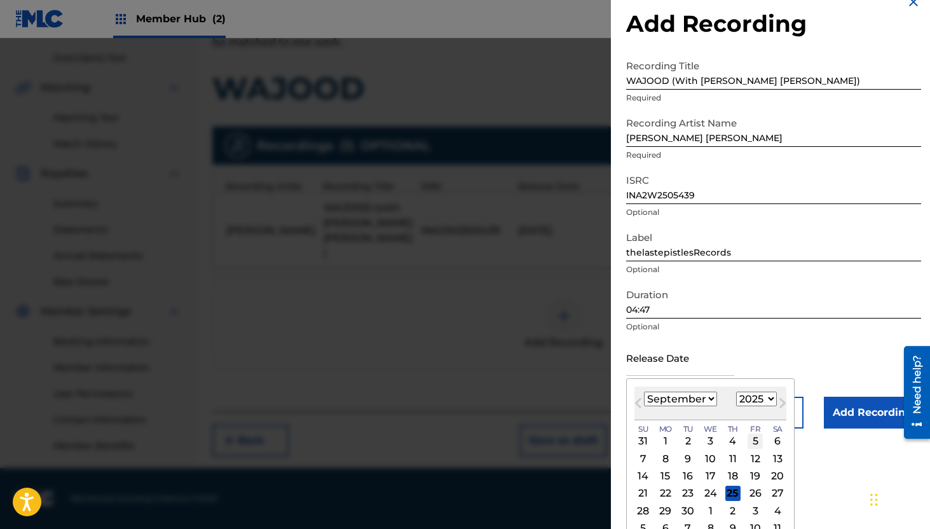
scroll to position [37, 0]
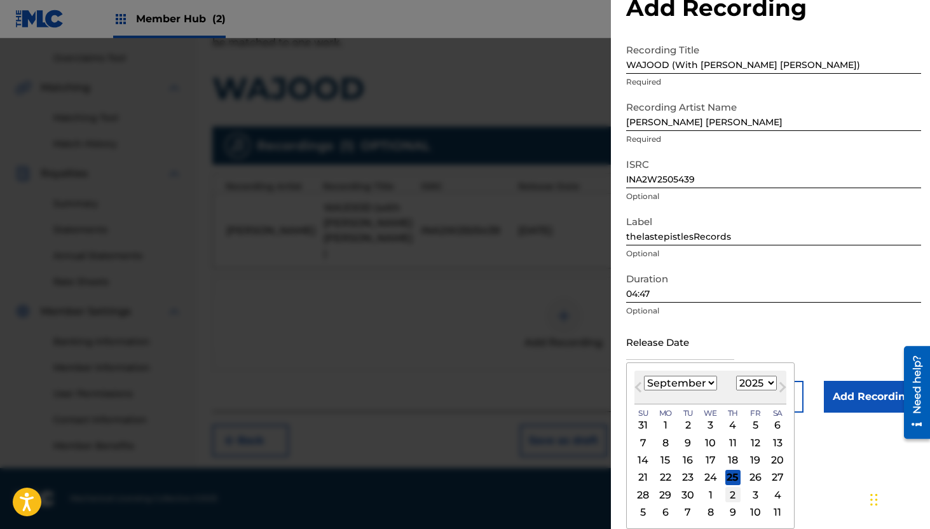
click at [733, 500] on div "2" at bounding box center [732, 494] width 15 height 15
type input "[DATE]"
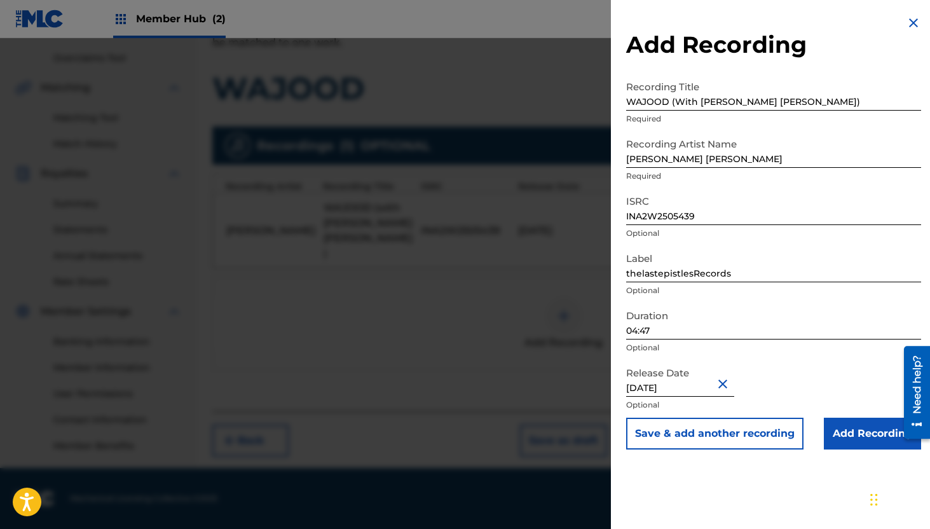
scroll to position [0, 0]
click at [863, 433] on input "Add Recording" at bounding box center [872, 434] width 97 height 32
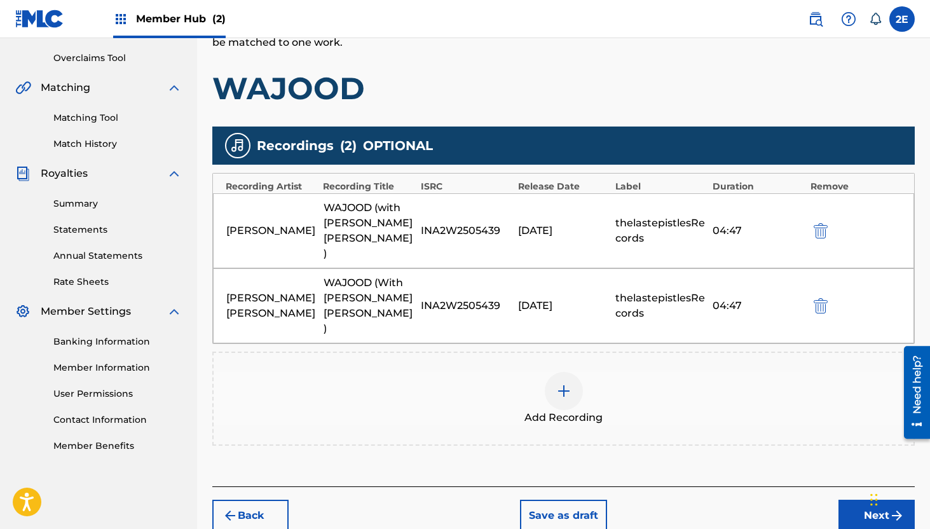
scroll to position [292, 0]
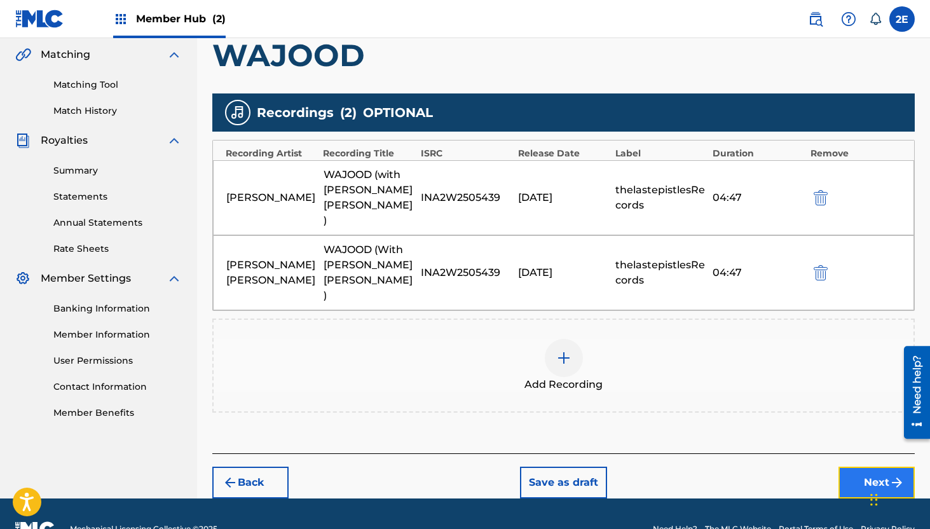
click at [855, 466] on button "Next" at bounding box center [876, 482] width 76 height 32
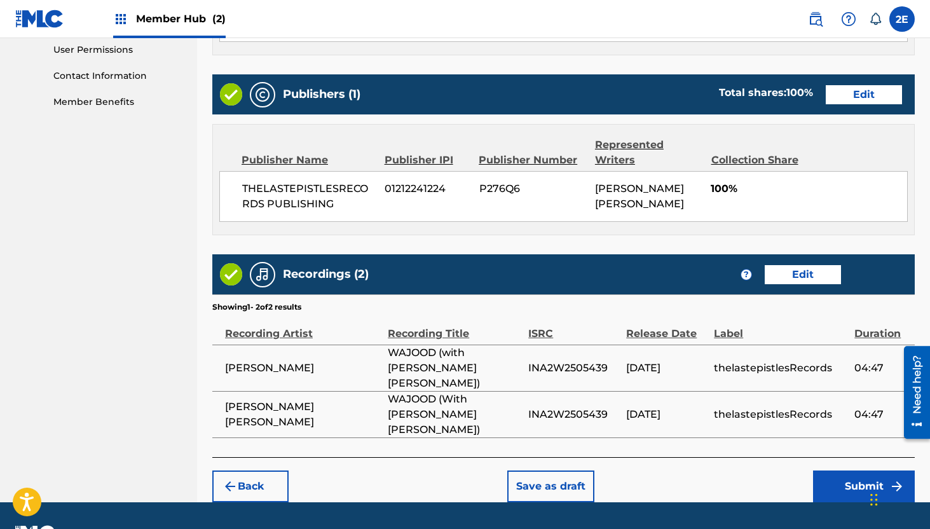
scroll to position [607, 0]
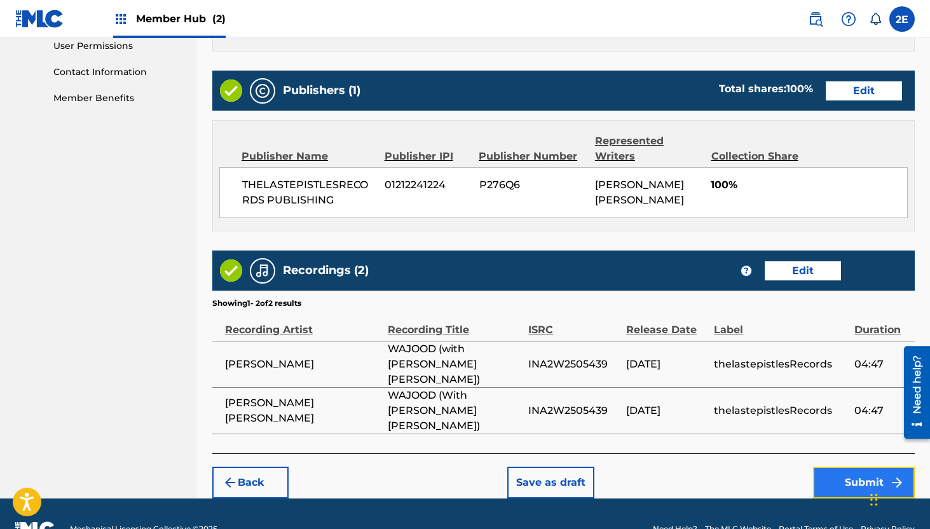
click at [848, 466] on button "Submit" at bounding box center [864, 482] width 102 height 32
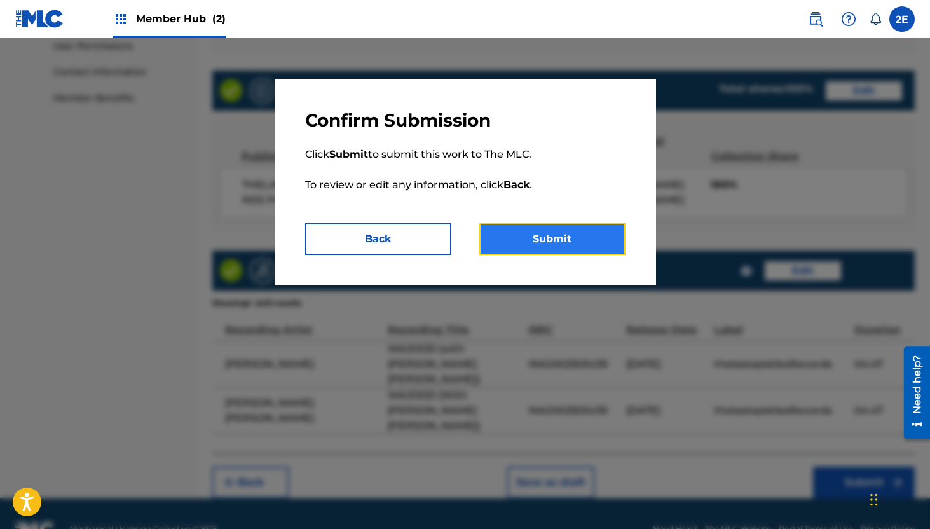
click at [543, 236] on button "Submit" at bounding box center [552, 239] width 146 height 32
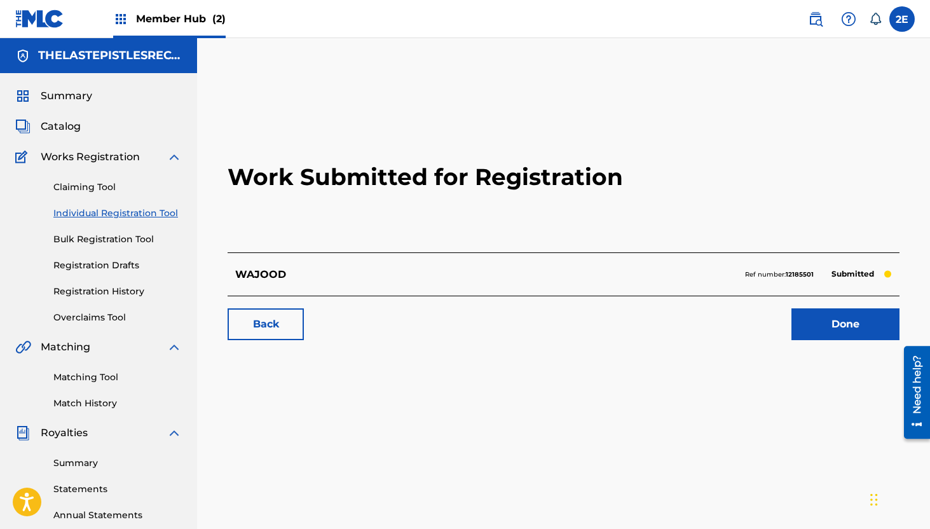
click at [254, 276] on p "WAJOOD" at bounding box center [260, 274] width 51 height 15
click at [845, 315] on link "Done" at bounding box center [845, 324] width 108 height 32
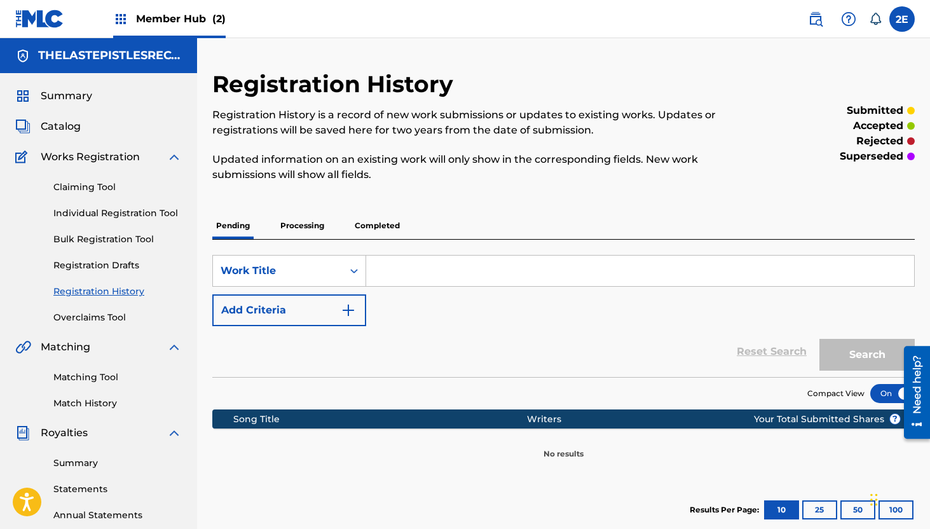
click at [310, 225] on p "Processing" at bounding box center [301, 225] width 51 height 27
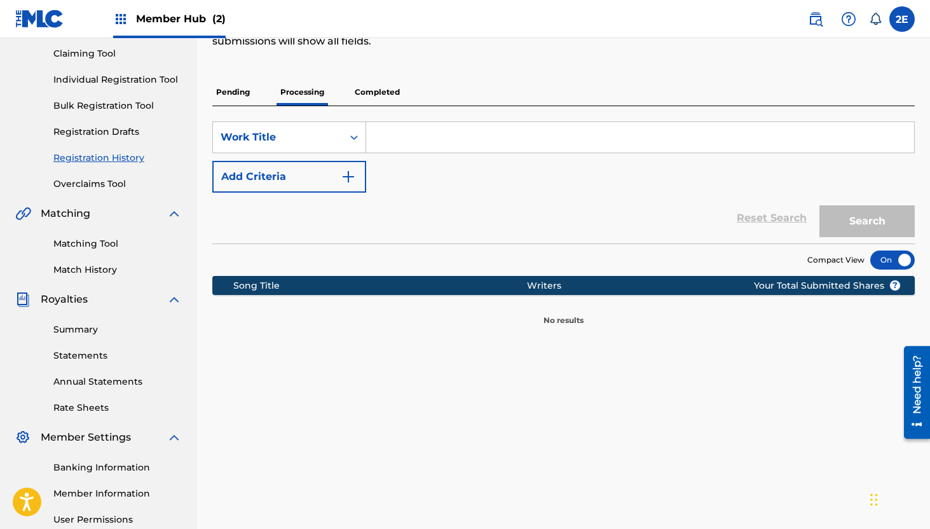
scroll to position [30, 0]
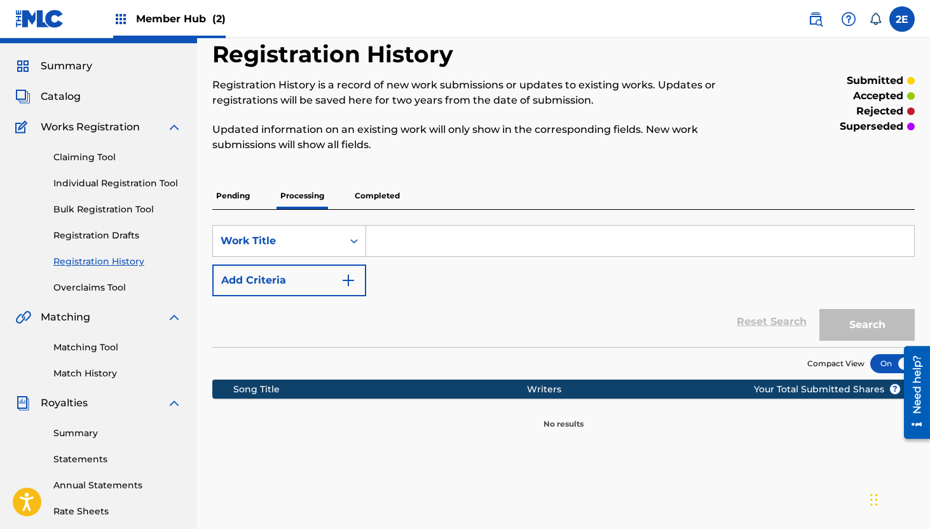
click at [369, 181] on div "Registration History Registration History is a record of new work submissions o…" at bounding box center [563, 235] width 702 height 390
click at [374, 203] on p "Completed" at bounding box center [377, 195] width 53 height 27
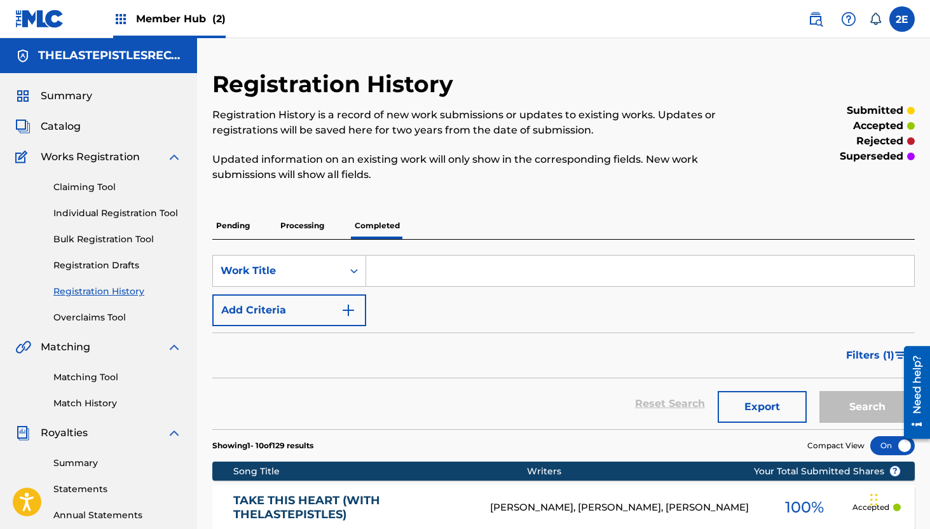
click at [245, 231] on p "Pending" at bounding box center [232, 225] width 41 height 27
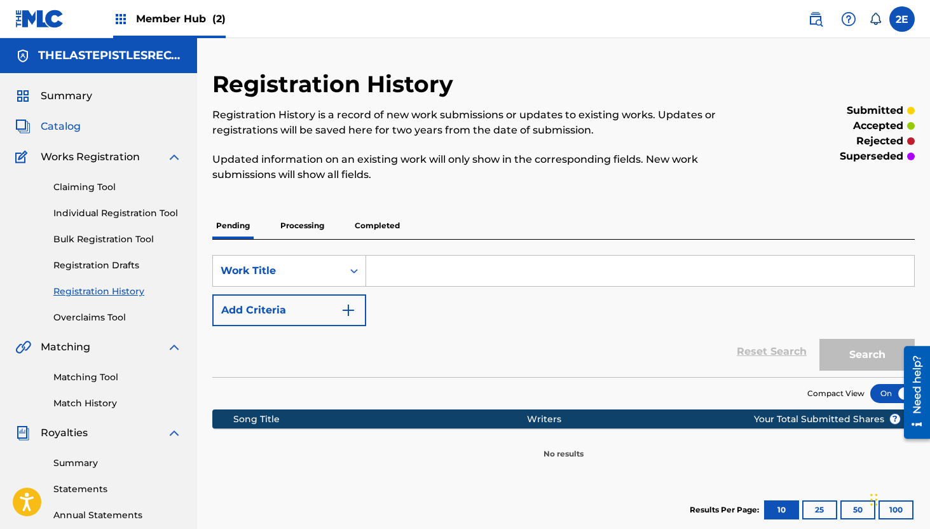
click at [69, 123] on span "Catalog" at bounding box center [61, 126] width 40 height 15
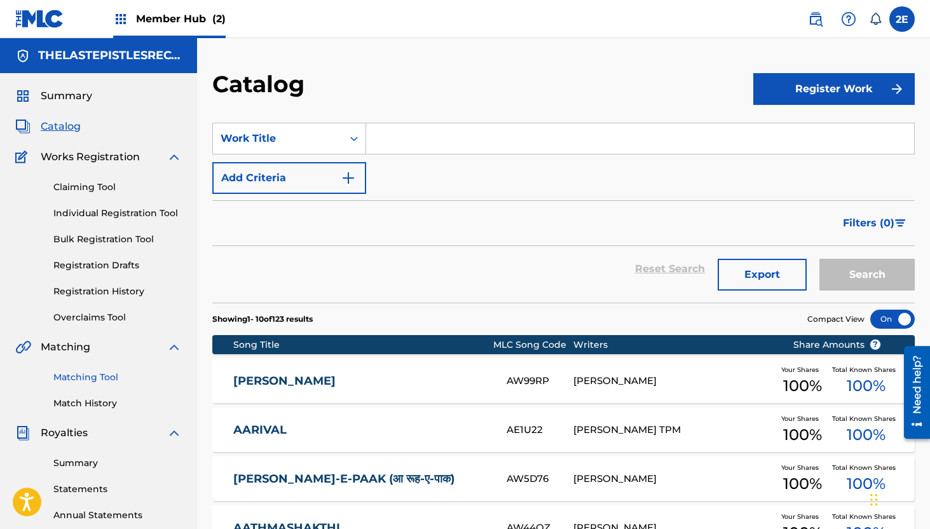
click at [83, 378] on link "Matching Tool" at bounding box center [117, 377] width 128 height 13
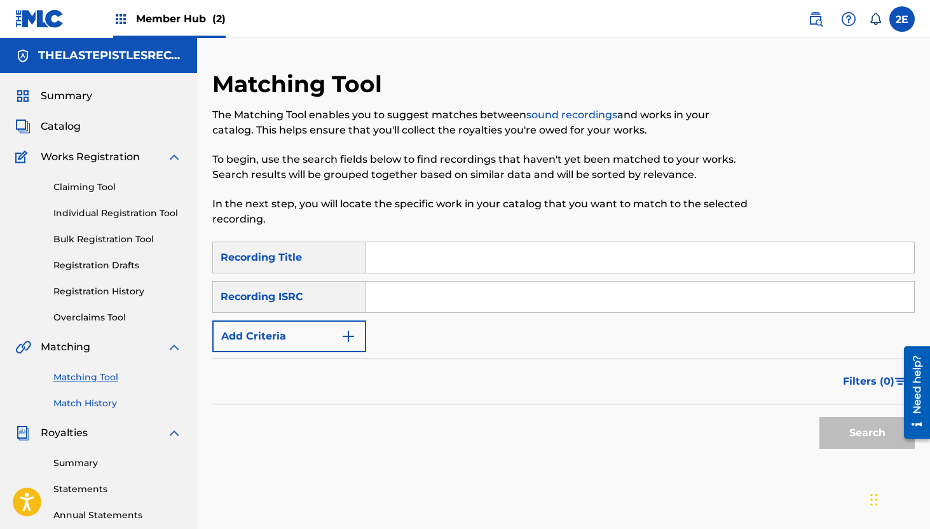
click at [73, 404] on link "Match History" at bounding box center [117, 403] width 128 height 13
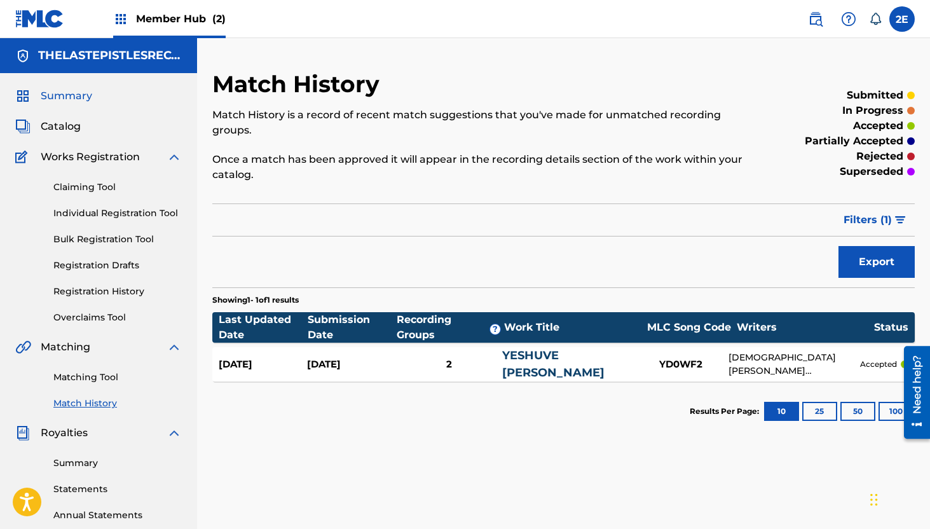
click at [60, 95] on span "Summary" at bounding box center [66, 95] width 51 height 15
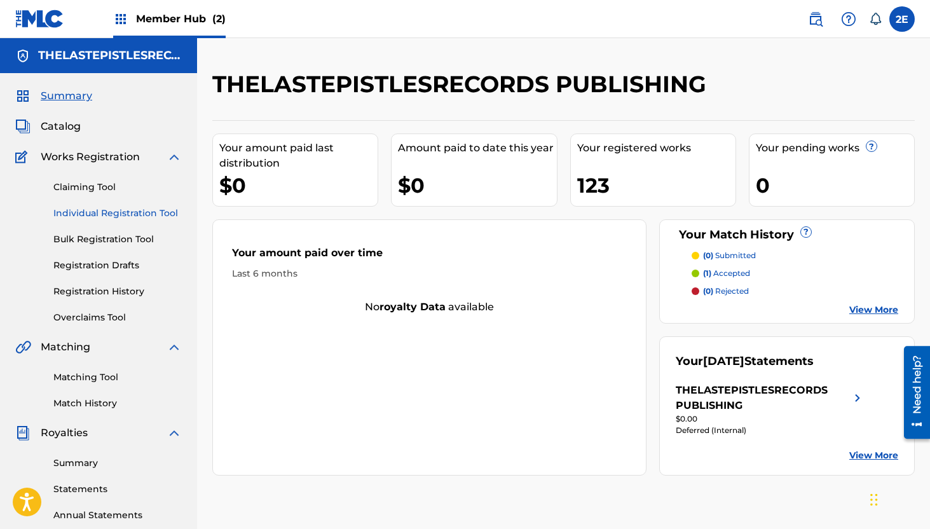
click at [123, 210] on link "Individual Registration Tool" at bounding box center [117, 213] width 128 height 13
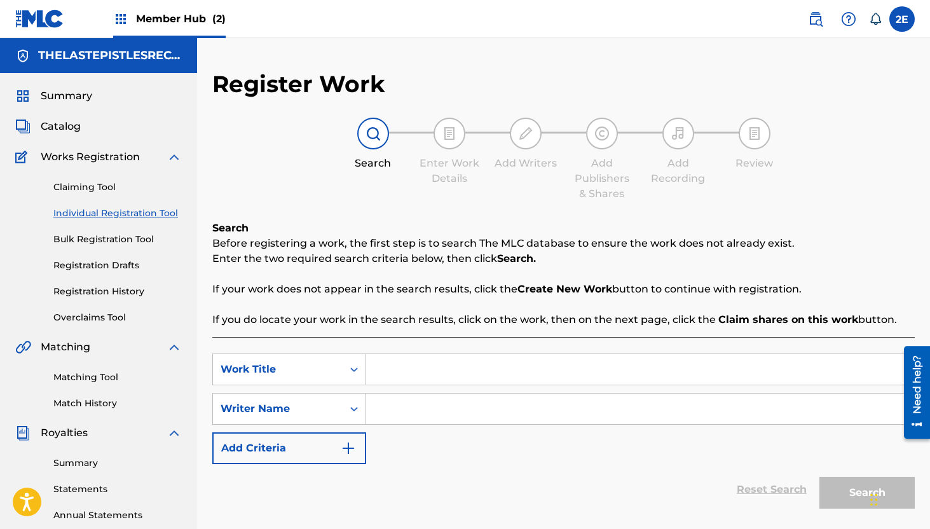
click at [393, 367] on input "Search Form" at bounding box center [640, 369] width 548 height 31
type input "Yogyuda"
click at [397, 414] on input "Search Form" at bounding box center [640, 408] width 548 height 31
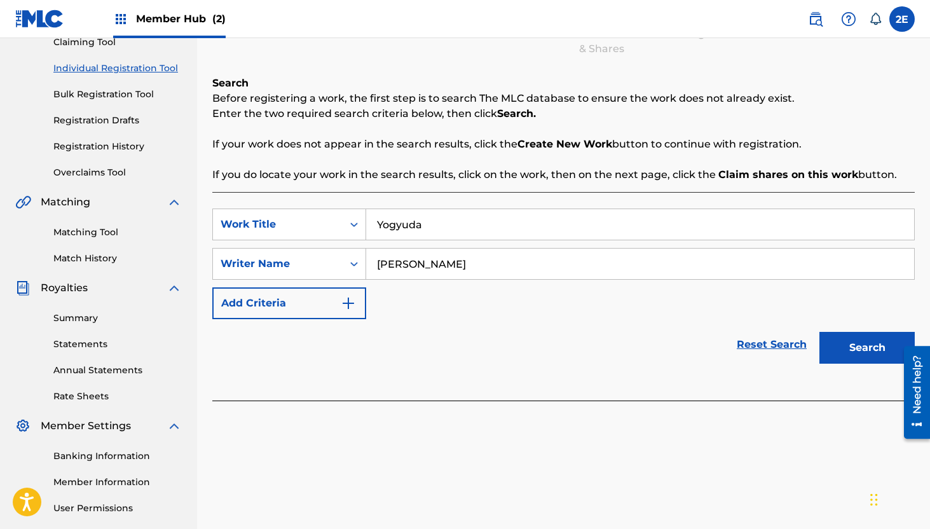
scroll to position [259, 0]
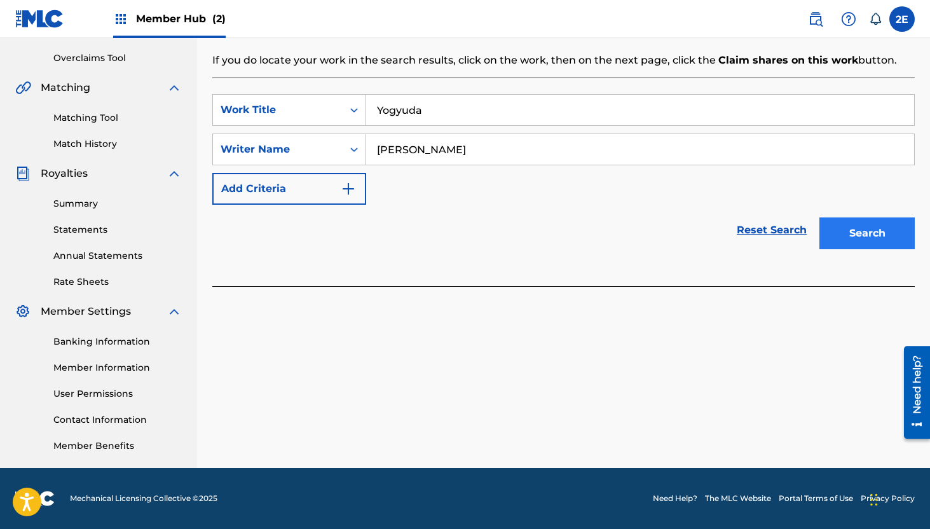
type input "[PERSON_NAME]"
click at [850, 237] on button "Search" at bounding box center [866, 233] width 95 height 32
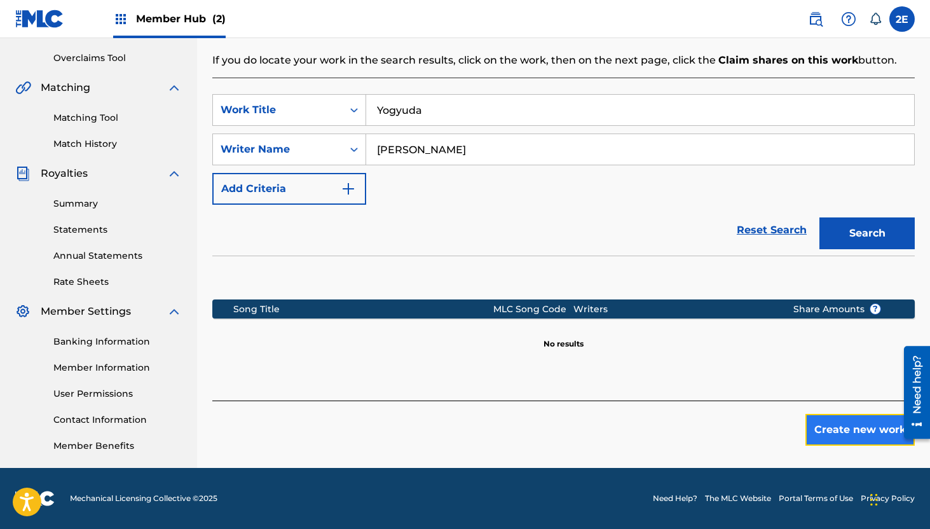
click at [810, 425] on button "Create new work" at bounding box center [859, 430] width 109 height 32
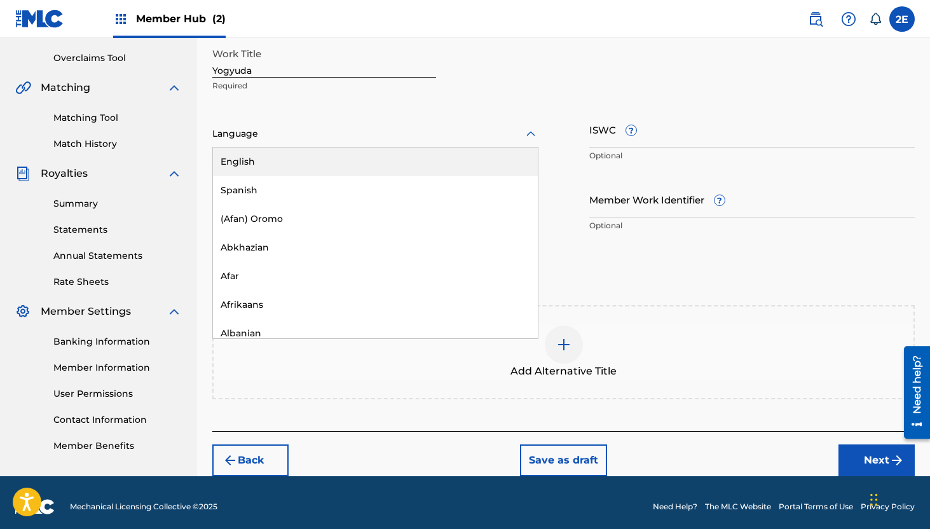
click at [350, 135] on div at bounding box center [375, 134] width 326 height 16
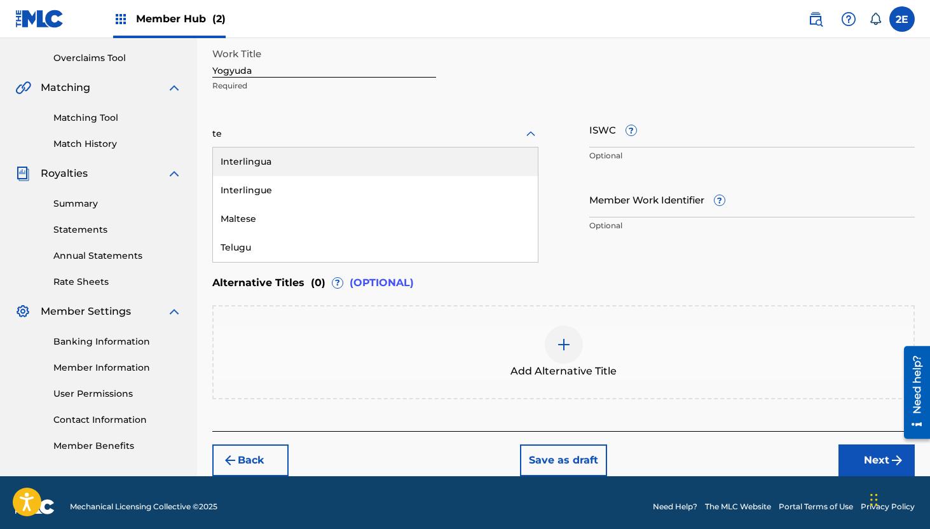
type input "tel"
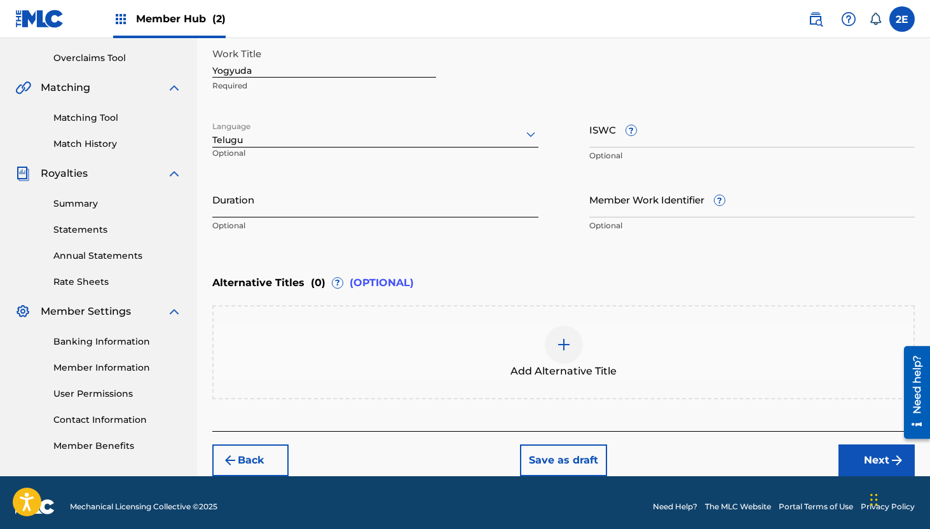
click at [376, 198] on input "Duration" at bounding box center [375, 199] width 326 height 36
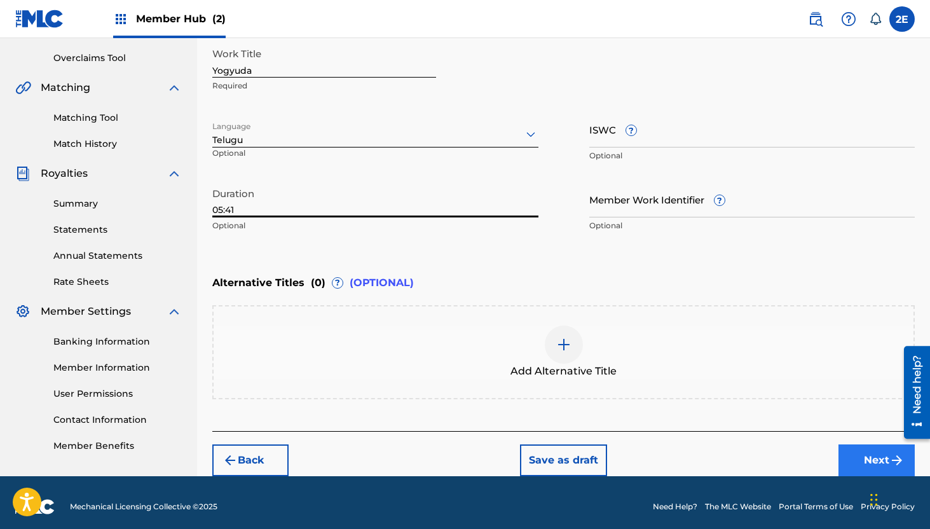
type input "05:41"
click at [859, 447] on button "Next" at bounding box center [876, 460] width 76 height 32
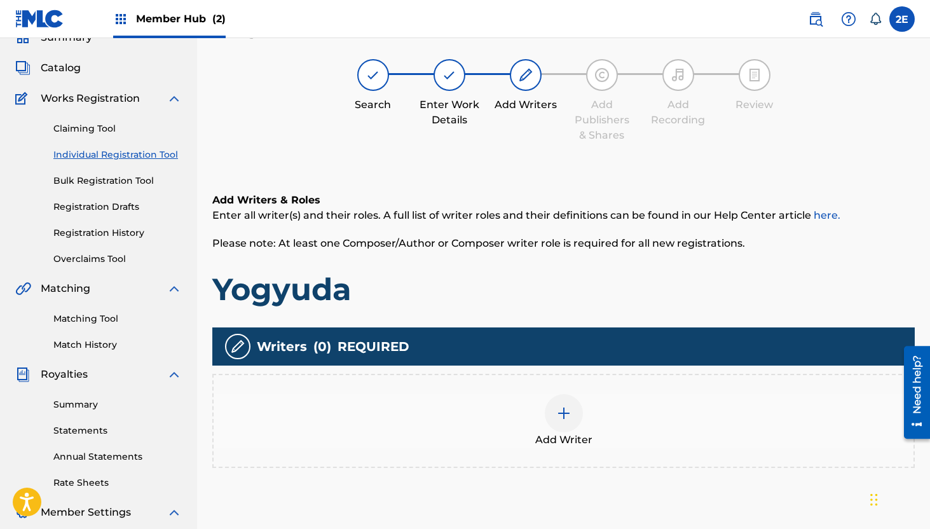
scroll to position [57, 0]
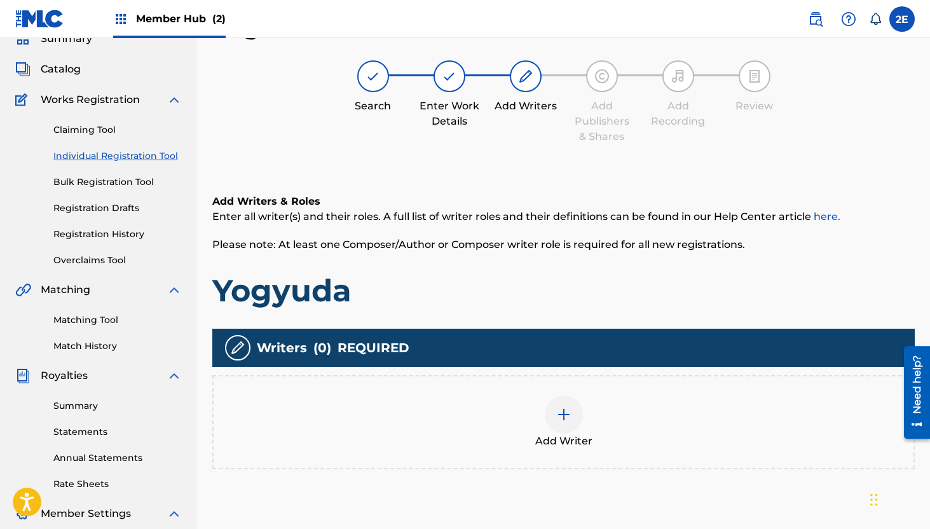
click at [562, 422] on div at bounding box center [564, 414] width 38 height 38
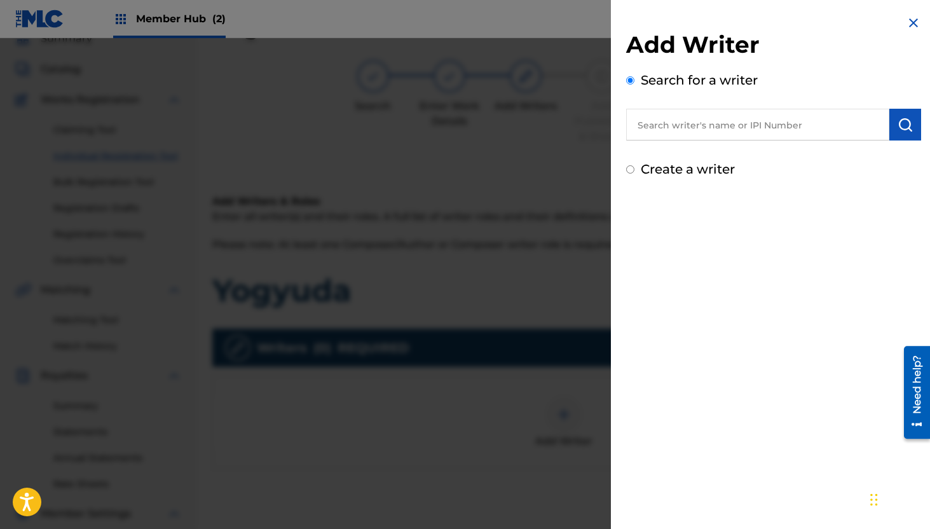
click at [635, 137] on input "text" at bounding box center [757, 125] width 263 height 32
type input "[PERSON_NAME]"
click at [730, 163] on label "Create a writer" at bounding box center [688, 168] width 94 height 15
radio input "true"
click at [634, 165] on input "Create a writer" at bounding box center [630, 169] width 8 height 8
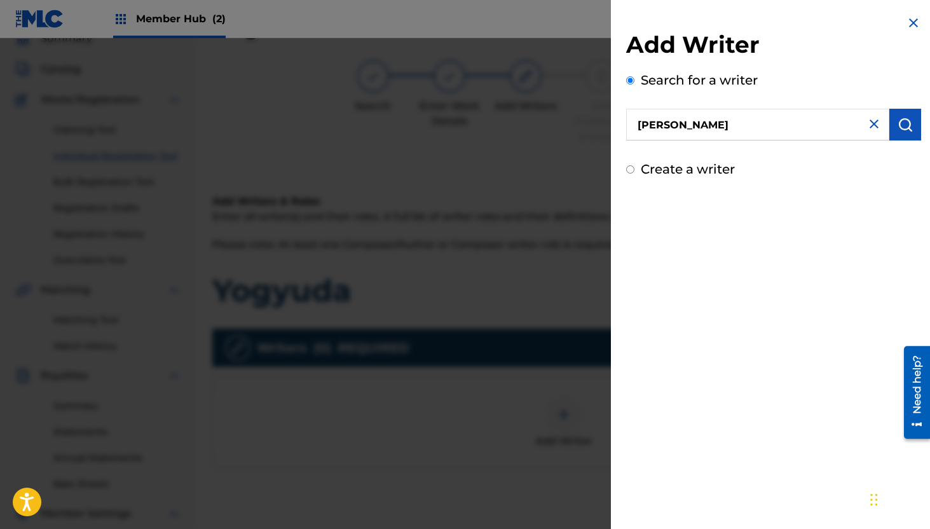
radio input "false"
radio input "true"
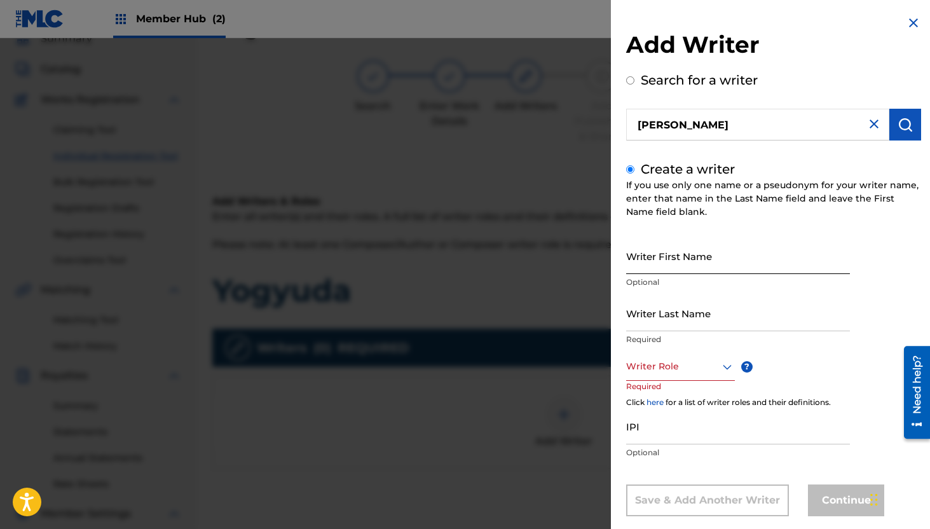
click at [660, 268] on input "Writer First Name" at bounding box center [738, 256] width 224 height 36
type input "[PERSON_NAME]"
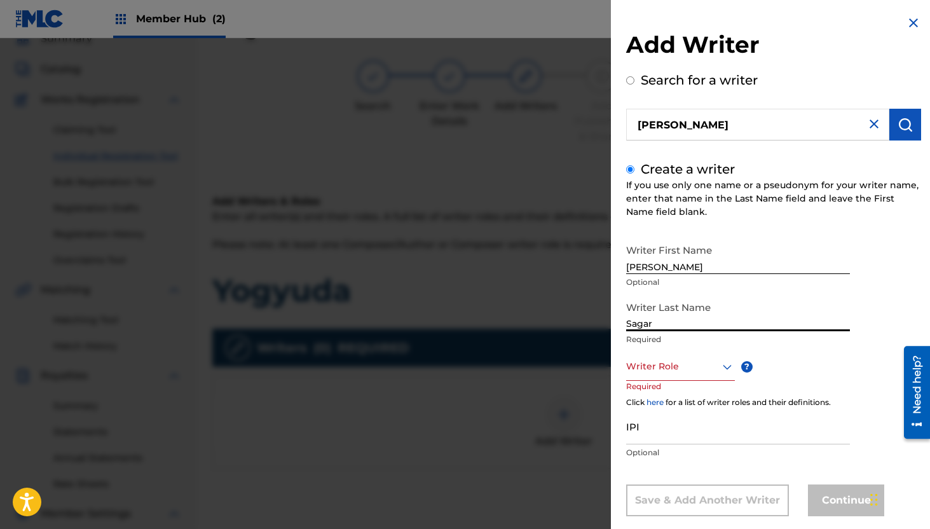
type input "Sagar"
click at [660, 378] on div "Writer Role" at bounding box center [680, 366] width 109 height 29
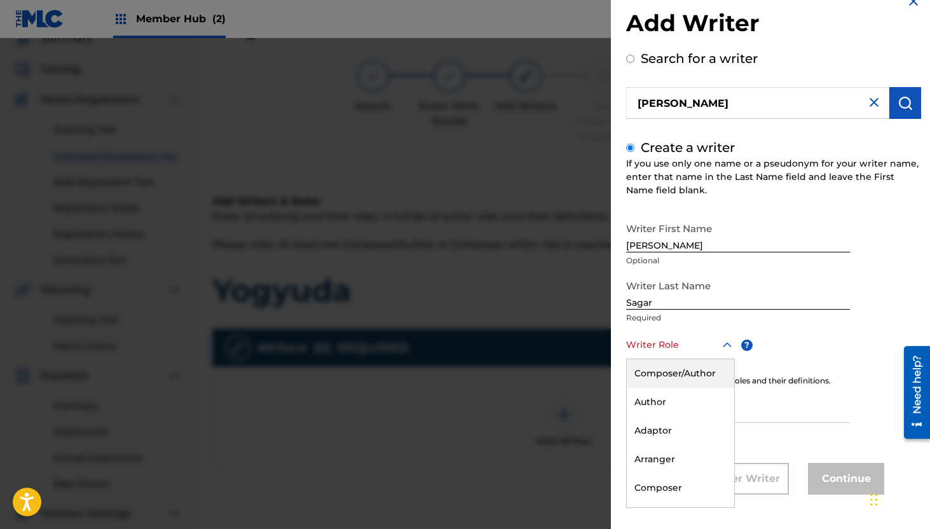
click at [668, 388] on div "Author" at bounding box center [680, 402] width 107 height 29
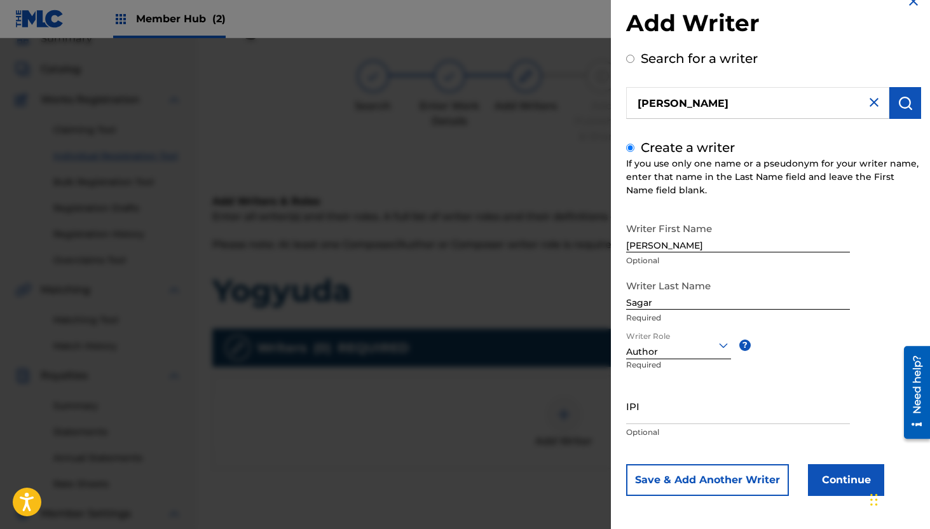
click at [679, 364] on div "Writer Role option Author, selected. Author ? Required" at bounding box center [692, 358] width 133 height 57
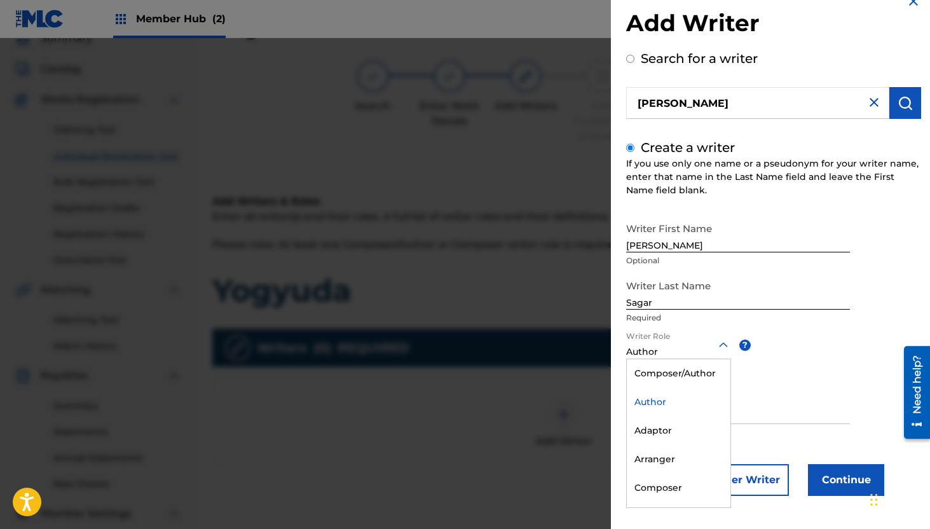
click at [679, 354] on div "Author" at bounding box center [678, 351] width 105 height 13
click at [679, 371] on div "Composer/Author" at bounding box center [679, 372] width 104 height 29
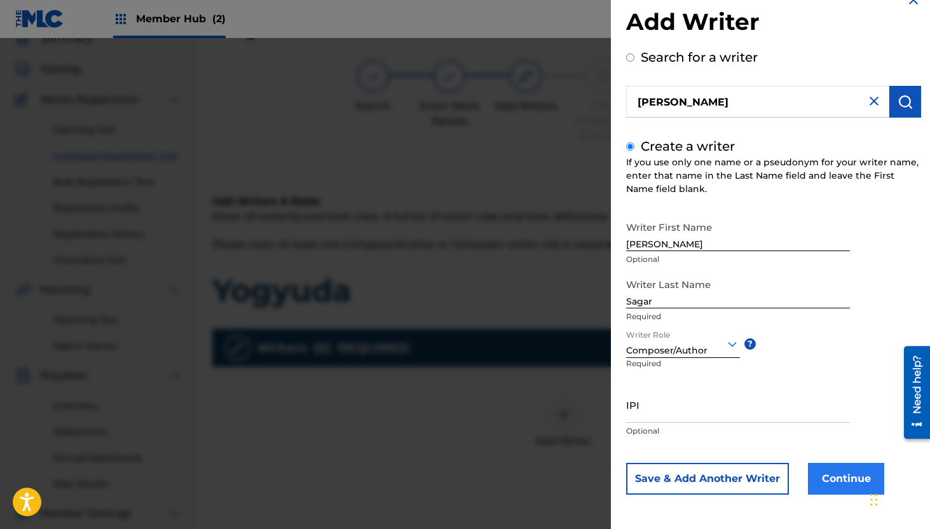
click at [819, 482] on button "Continue" at bounding box center [846, 479] width 76 height 32
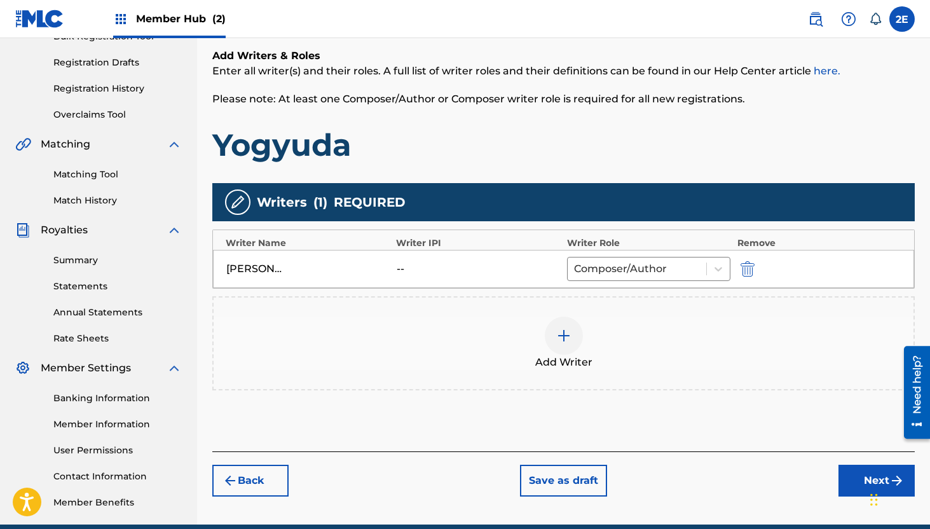
scroll to position [211, 0]
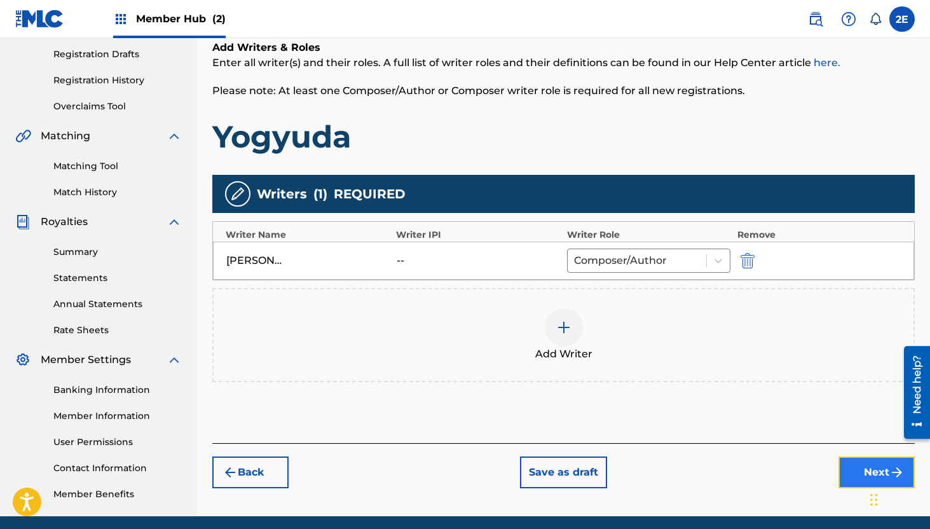
click at [862, 472] on button "Next" at bounding box center [876, 472] width 76 height 32
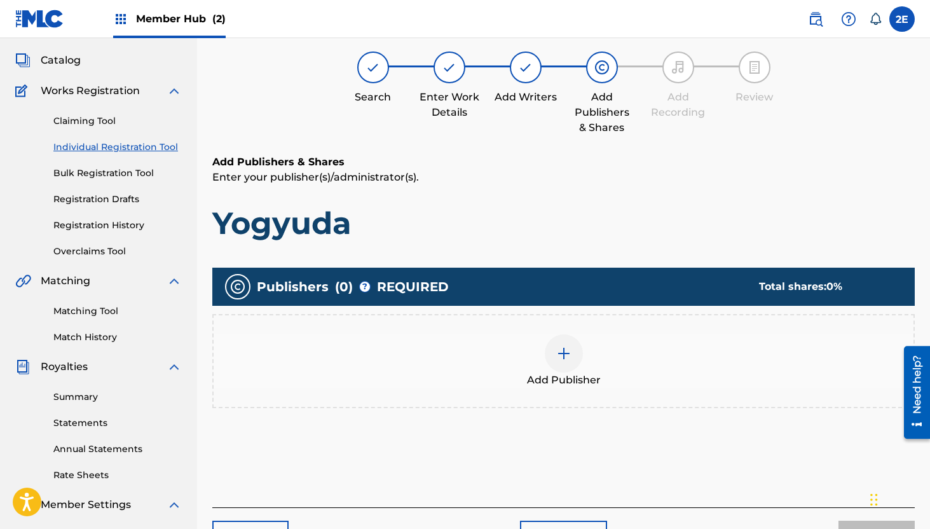
scroll to position [57, 0]
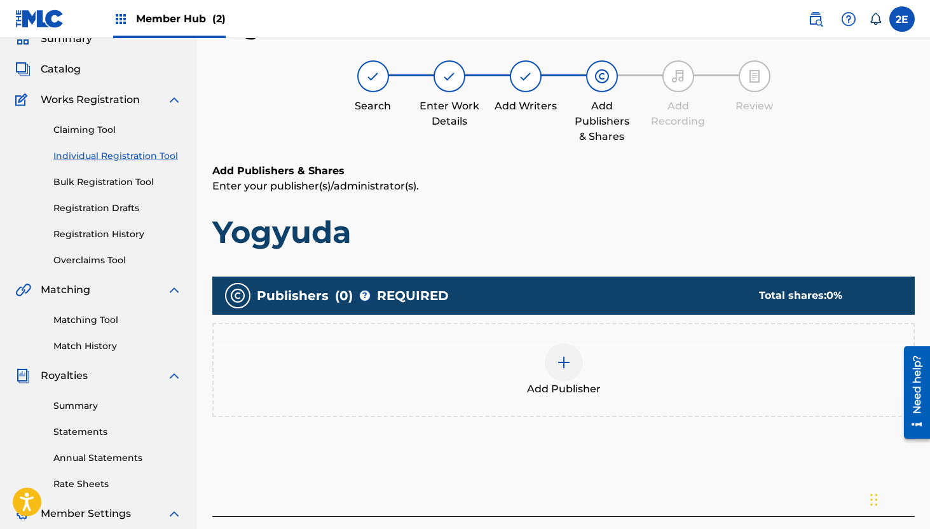
click at [552, 373] on div at bounding box center [564, 362] width 38 height 38
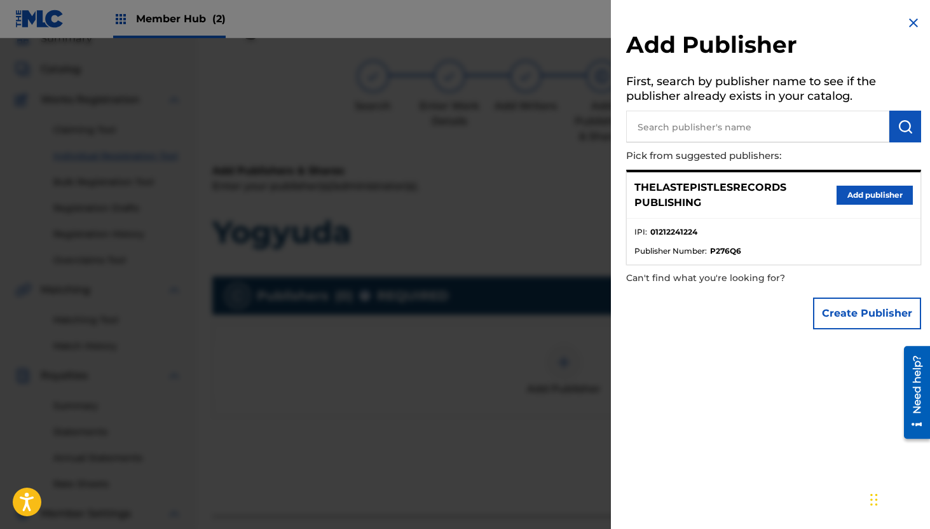
click at [854, 206] on div "THELASTEPISTLESRECORDS PUBLISHING Add publisher" at bounding box center [774, 195] width 294 height 46
click at [854, 201] on button "Add publisher" at bounding box center [874, 195] width 76 height 19
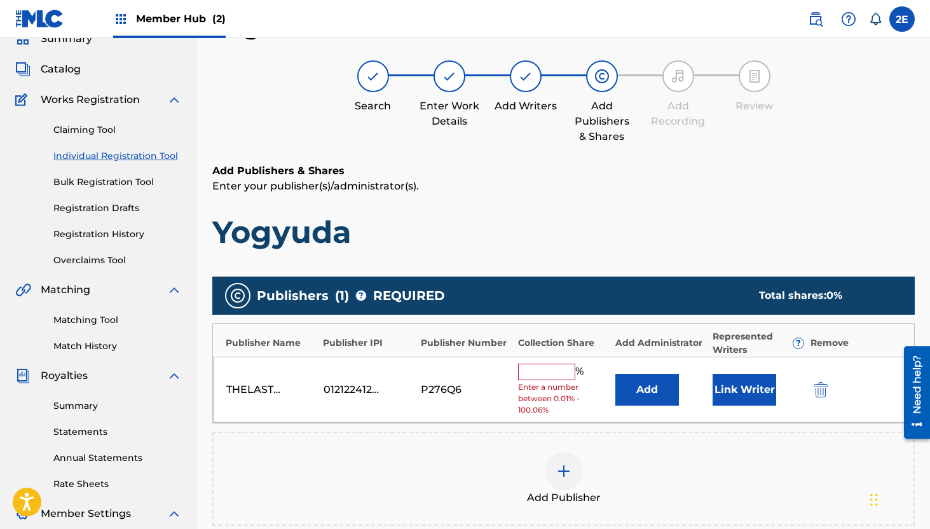
click at [539, 369] on input "text" at bounding box center [546, 372] width 57 height 17
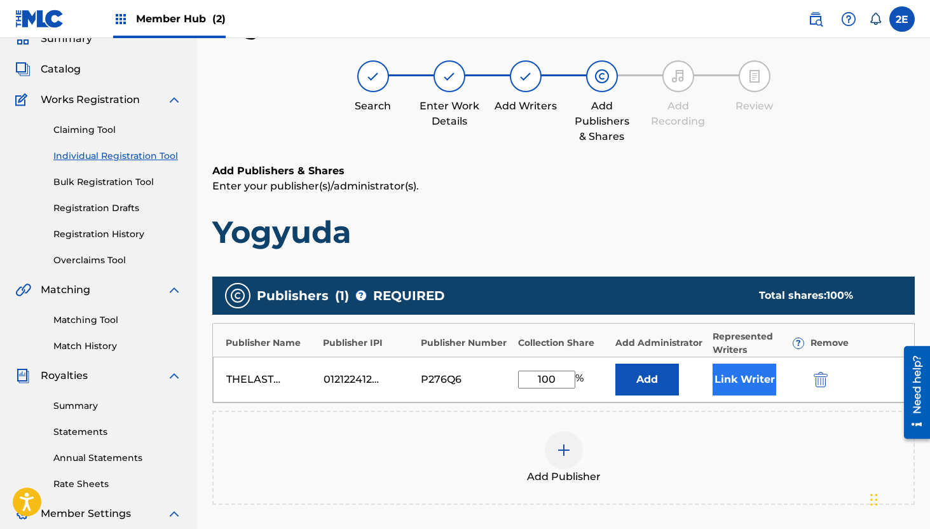
type input "100"
click at [735, 378] on button "Link Writer" at bounding box center [744, 380] width 64 height 32
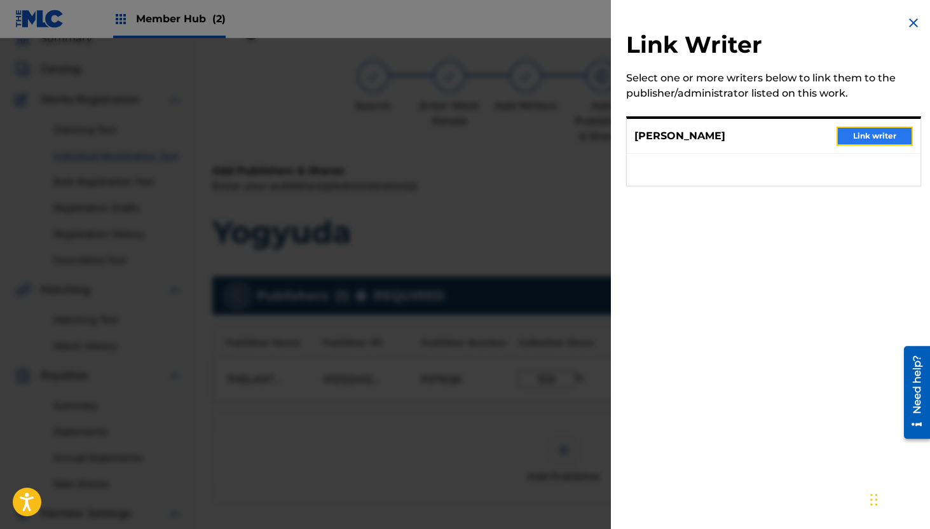
click at [859, 141] on button "Link writer" at bounding box center [874, 135] width 76 height 19
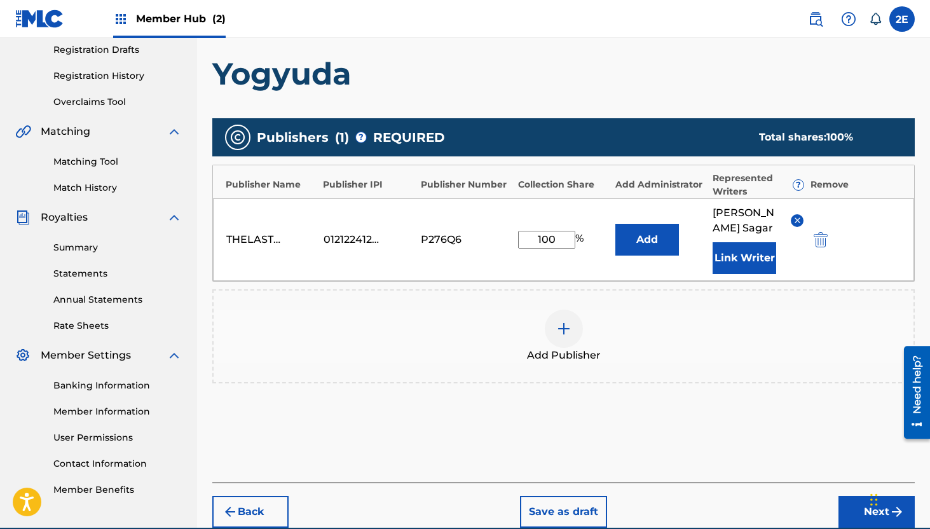
scroll to position [247, 0]
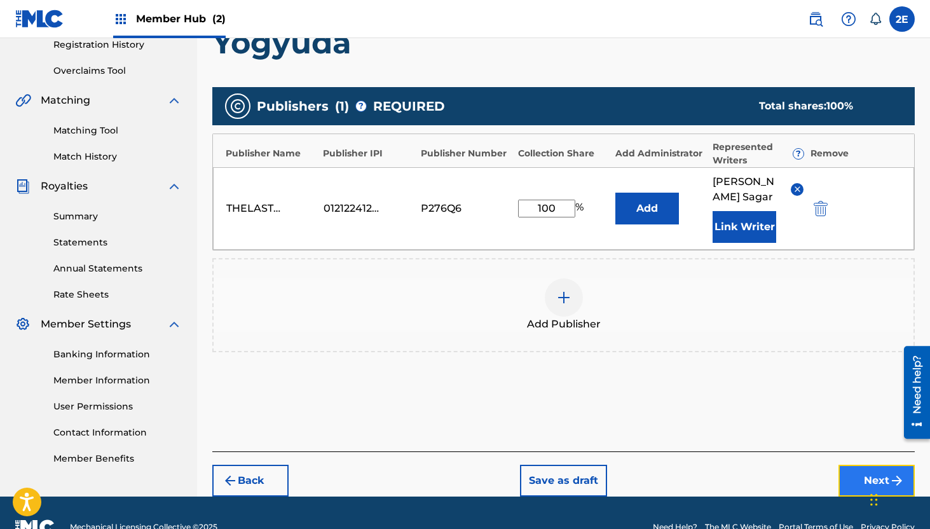
click at [858, 478] on button "Next" at bounding box center [876, 481] width 76 height 32
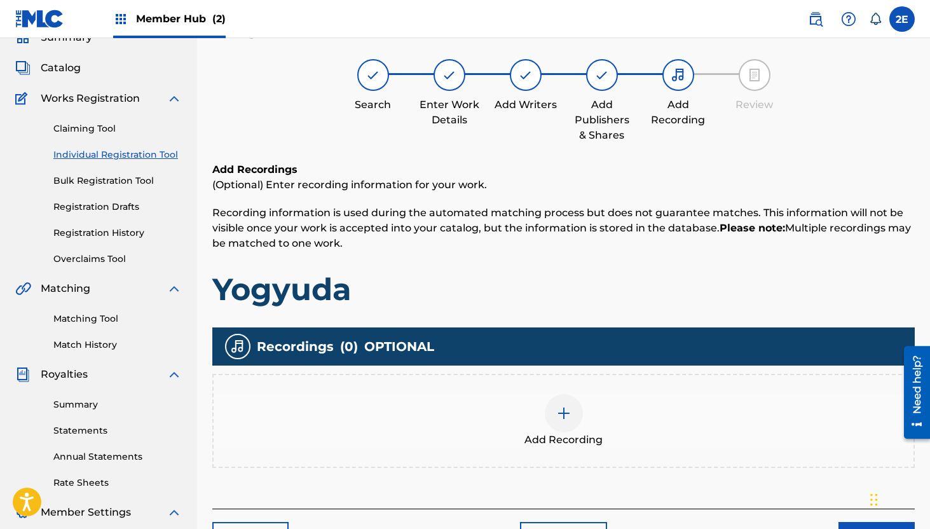
scroll to position [57, 0]
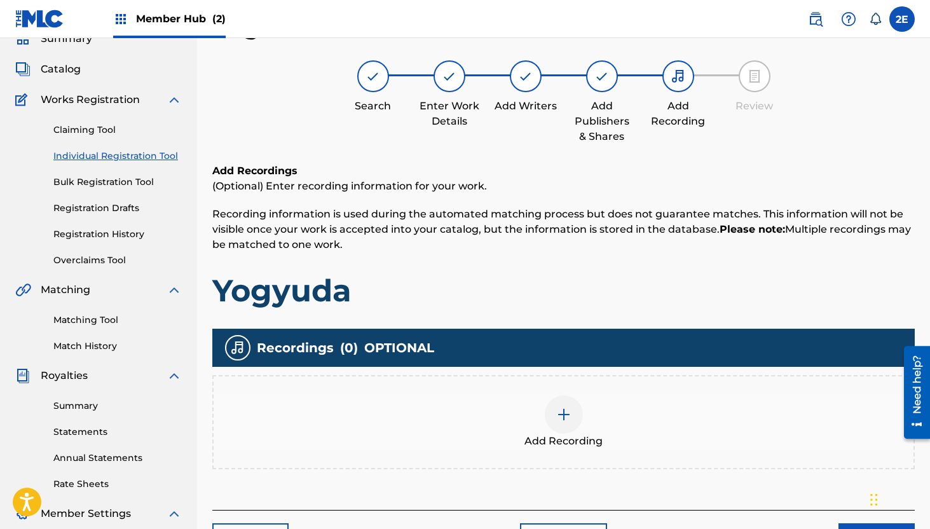
click at [562, 407] on img at bounding box center [563, 414] width 15 height 15
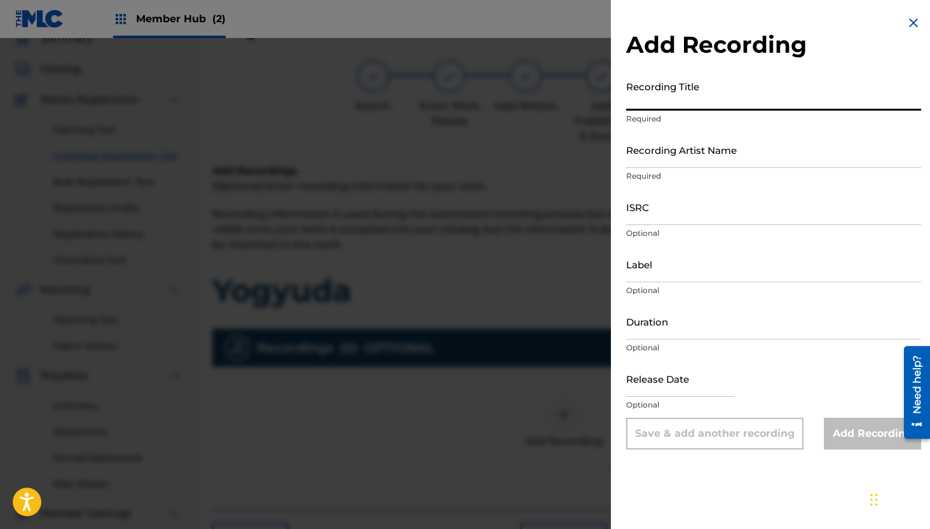
click at [665, 108] on input "Recording Title" at bounding box center [773, 92] width 295 height 36
type input "Yogyuda"
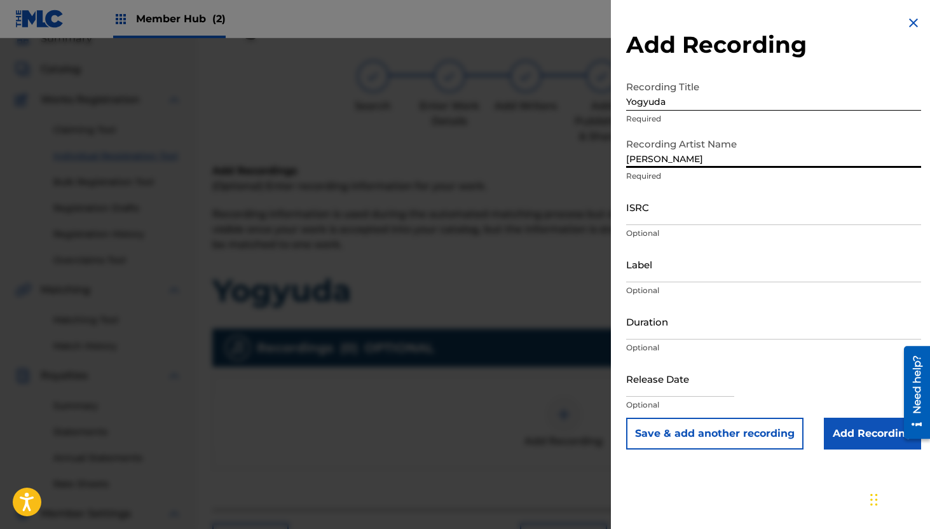
type input "[PERSON_NAME]"
paste input "INA2W2505613"
type input "INA2W2505613"
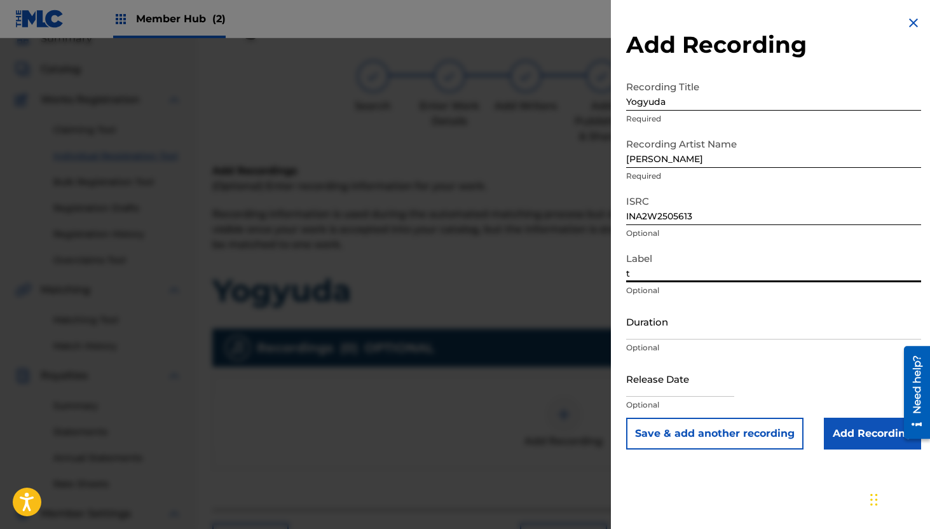
type input "thelastepistlesRecords"
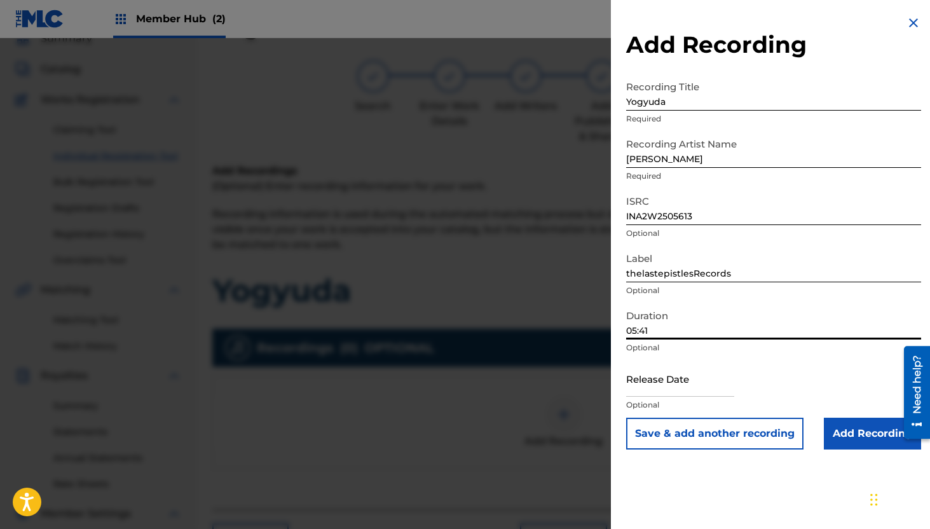
type input "05:41"
select select "8"
select select "2025"
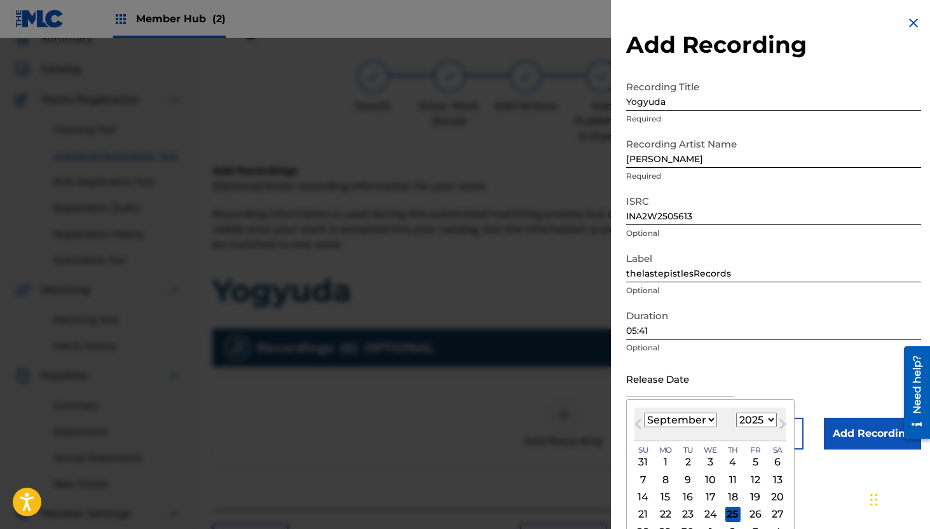
click at [713, 505] on div "14 15 16 17 18 19 20" at bounding box center [710, 496] width 152 height 17
click at [712, 508] on div "24" at bounding box center [710, 514] width 15 height 15
type input "[DATE]"
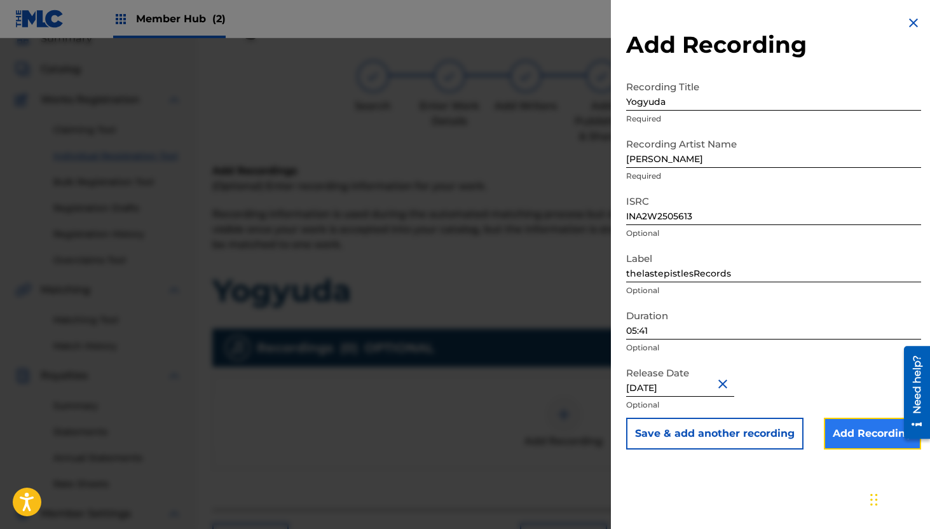
click at [848, 432] on input "Add Recording" at bounding box center [872, 434] width 97 height 32
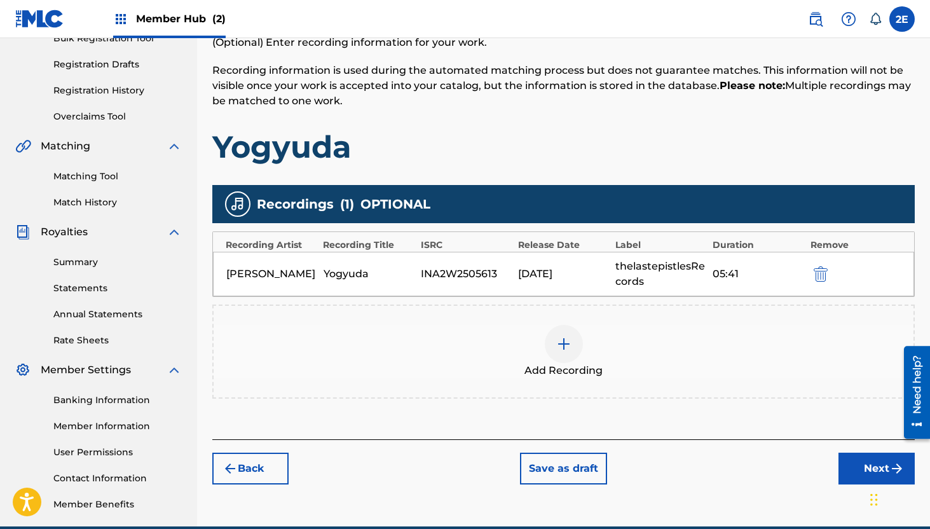
scroll to position [204, 0]
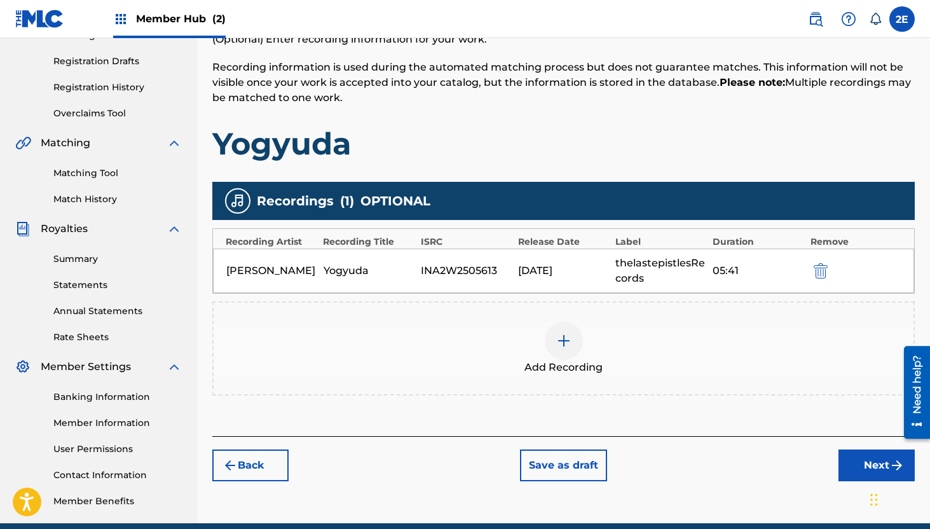
click at [825, 449] on div "Back Save as draft Next" at bounding box center [563, 458] width 702 height 45
click at [860, 460] on button "Next" at bounding box center [876, 465] width 76 height 32
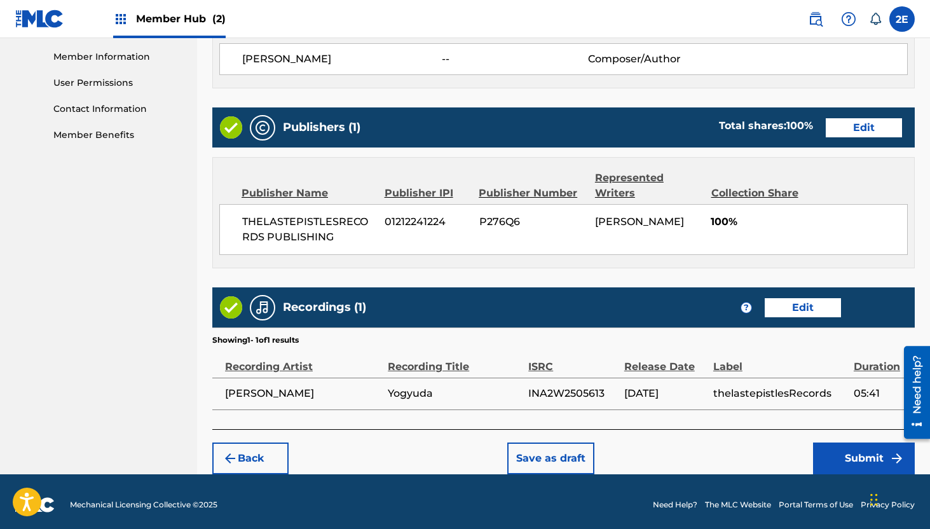
scroll to position [575, 0]
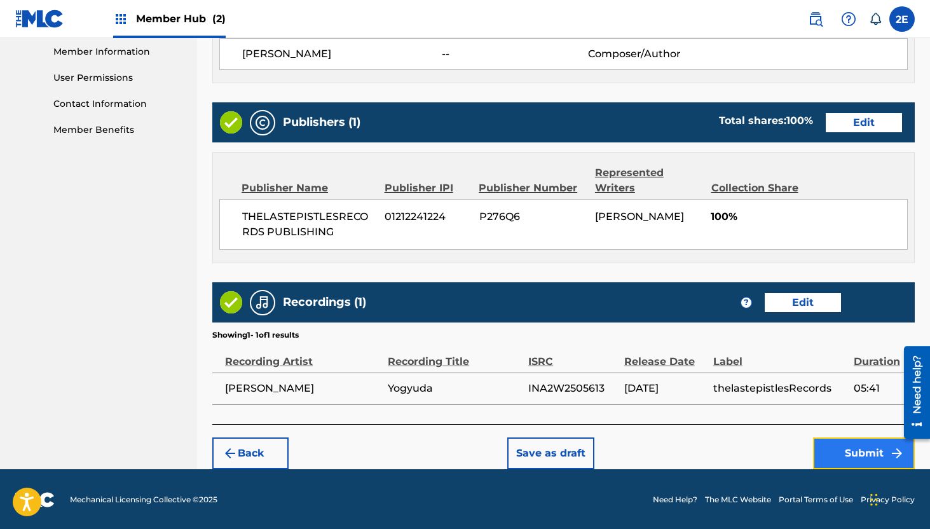
click at [839, 451] on button "Submit" at bounding box center [864, 453] width 102 height 32
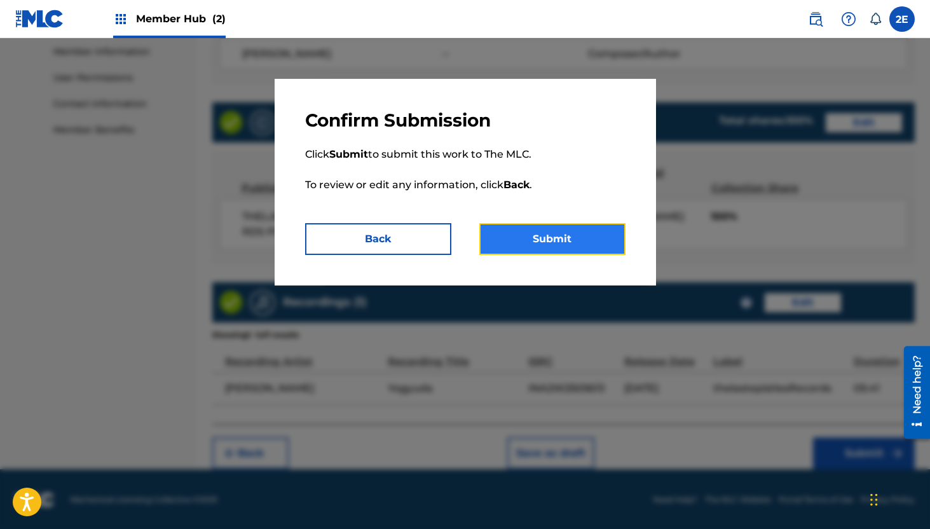
click at [581, 240] on button "Submit" at bounding box center [552, 239] width 146 height 32
